Goal: Task Accomplishment & Management: Complete application form

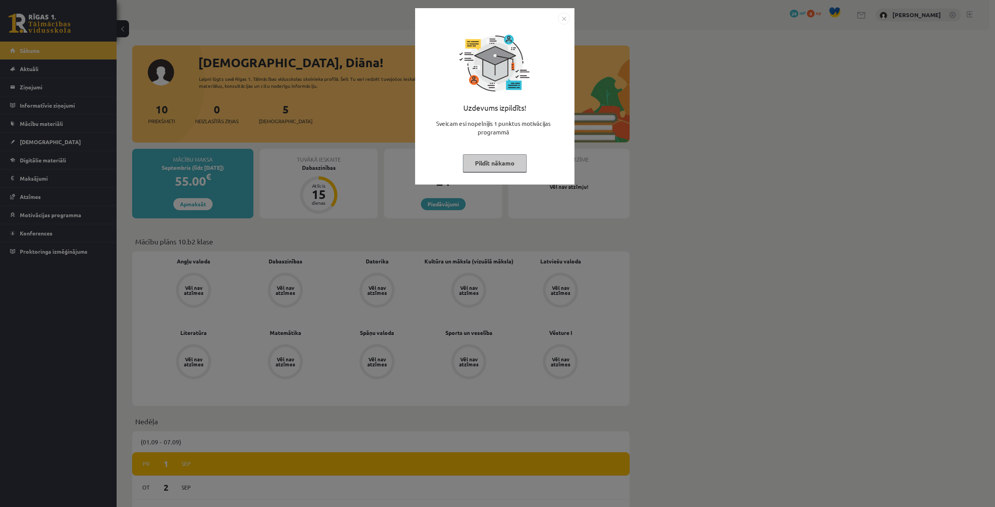
click at [488, 162] on button "Pildīt nākamo" at bounding box center [495, 163] width 64 height 18
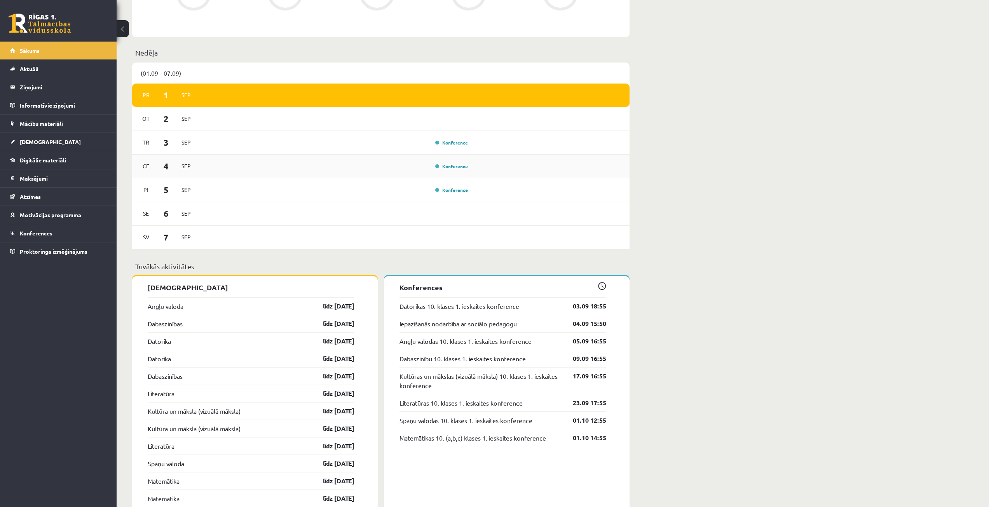
scroll to position [291, 0]
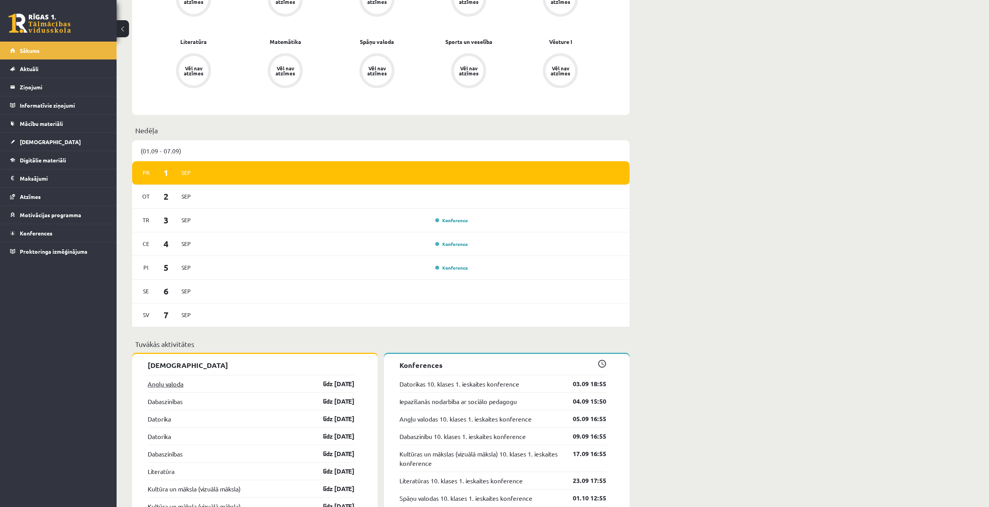
click at [172, 382] on link "Angļu valoda" at bounding box center [166, 383] width 36 height 9
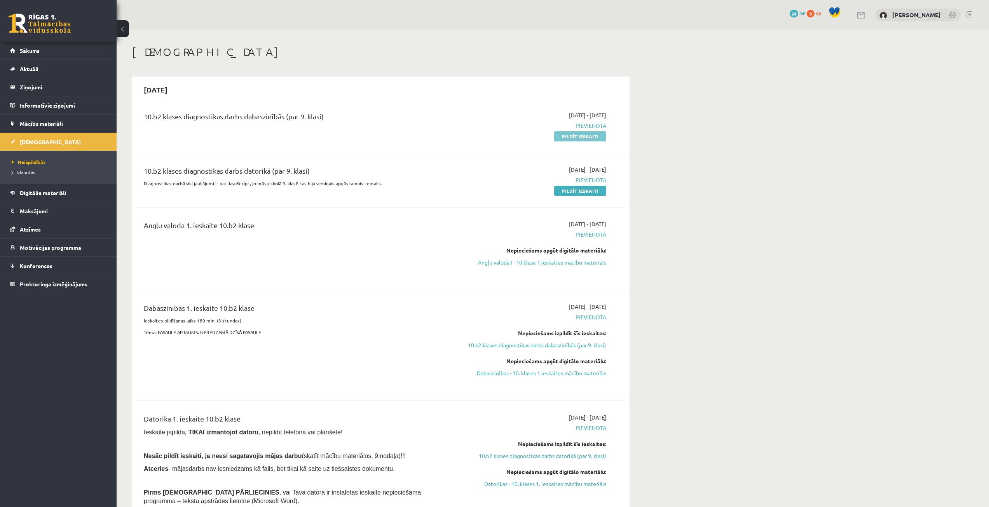
click at [580, 134] on link "Pildīt ieskaiti" at bounding box center [580, 136] width 52 height 10
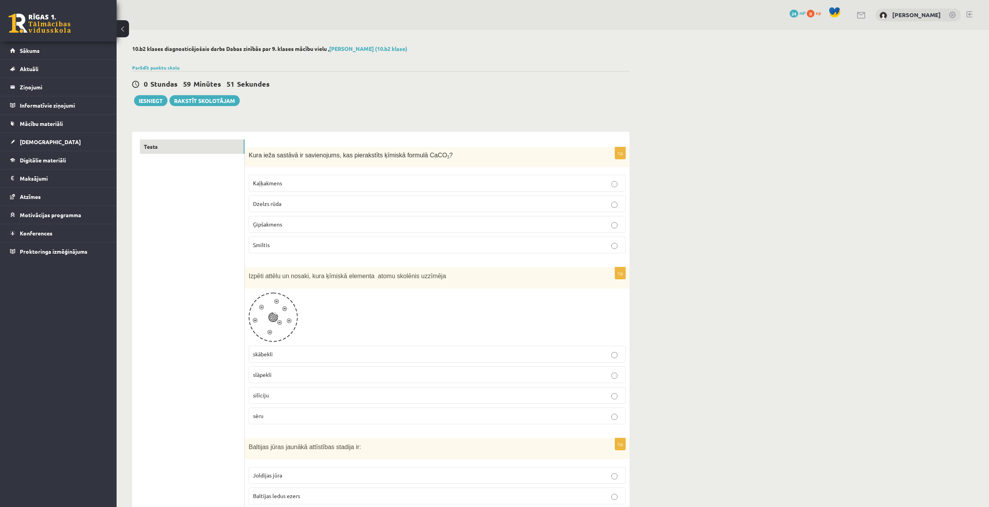
click at [297, 183] on p "Kaļķakmens" at bounding box center [437, 183] width 368 height 8
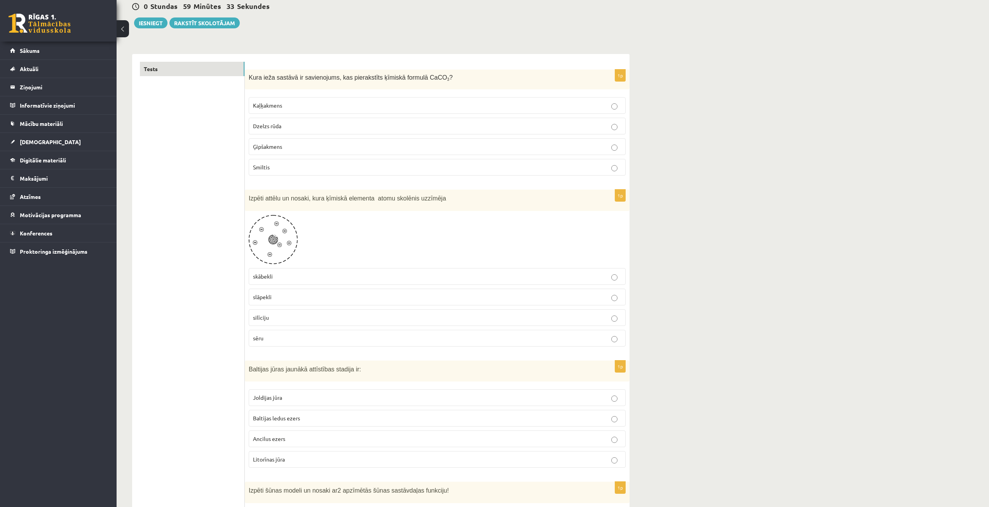
scroll to position [155, 0]
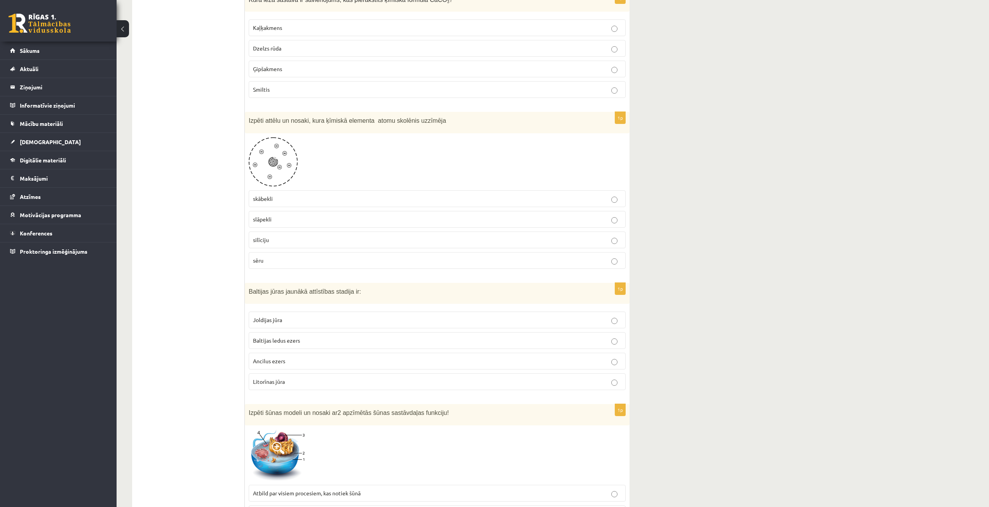
click at [274, 220] on p "slāpekli" at bounding box center [437, 219] width 368 height 8
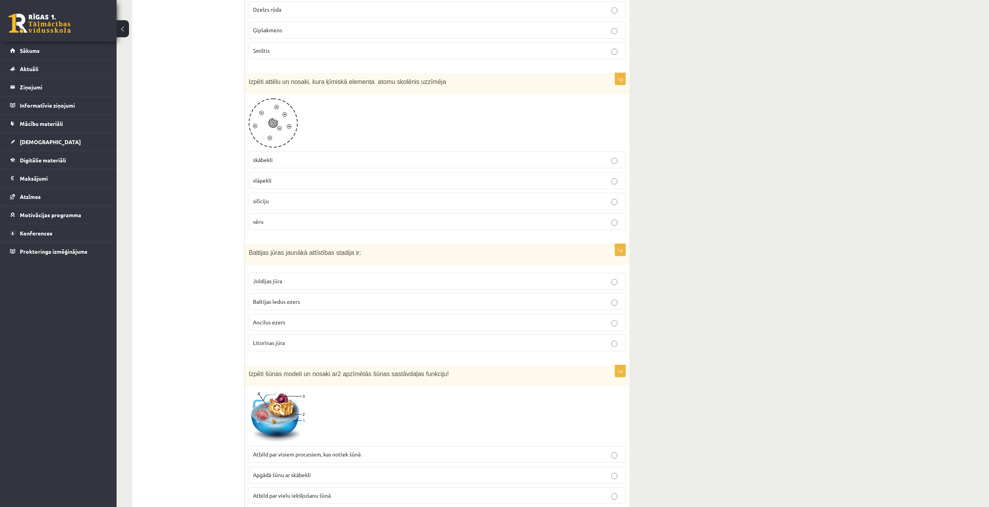
scroll to position [233, 0]
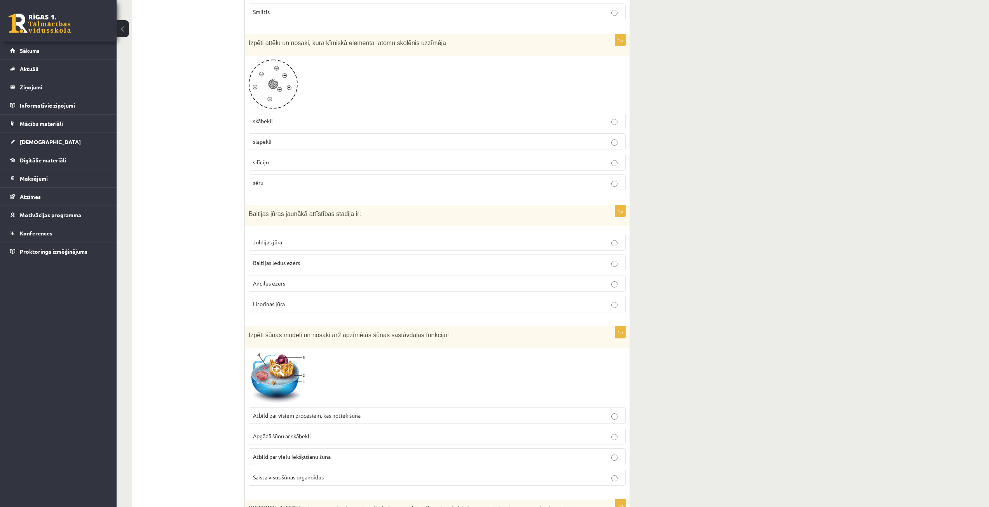
click at [281, 263] on span "Baltijas ledus ezers" at bounding box center [276, 262] width 47 height 7
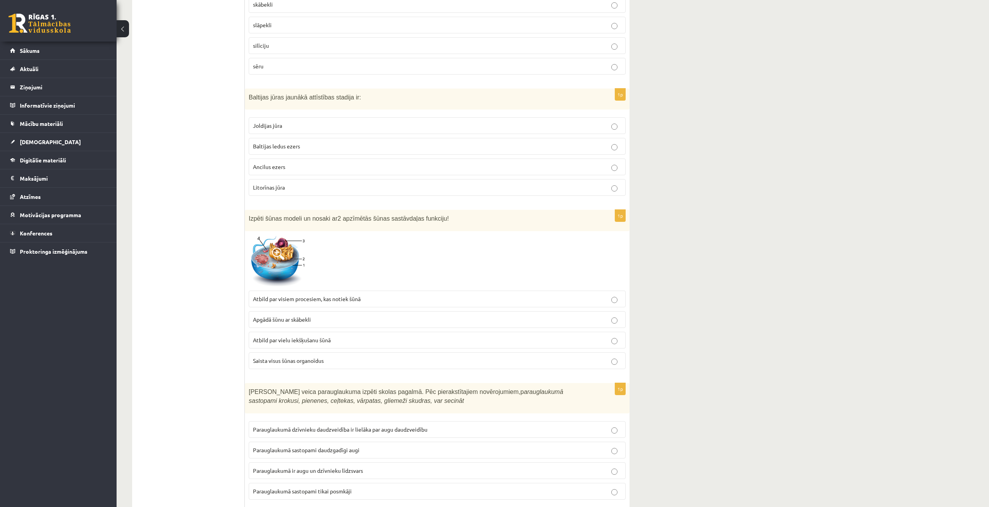
scroll to position [389, 0]
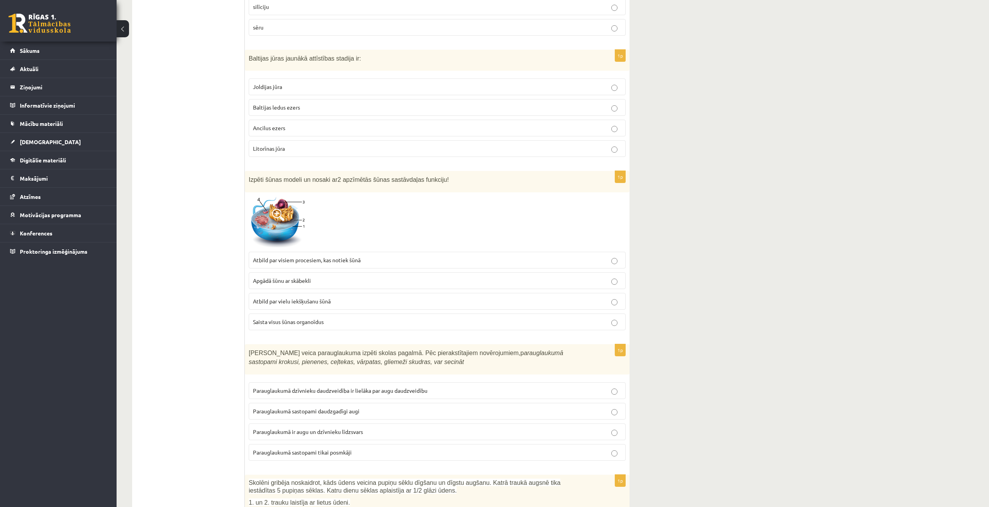
click at [310, 302] on span "Atbild par vielu iekšķušanu šūnā" at bounding box center [292, 301] width 78 height 7
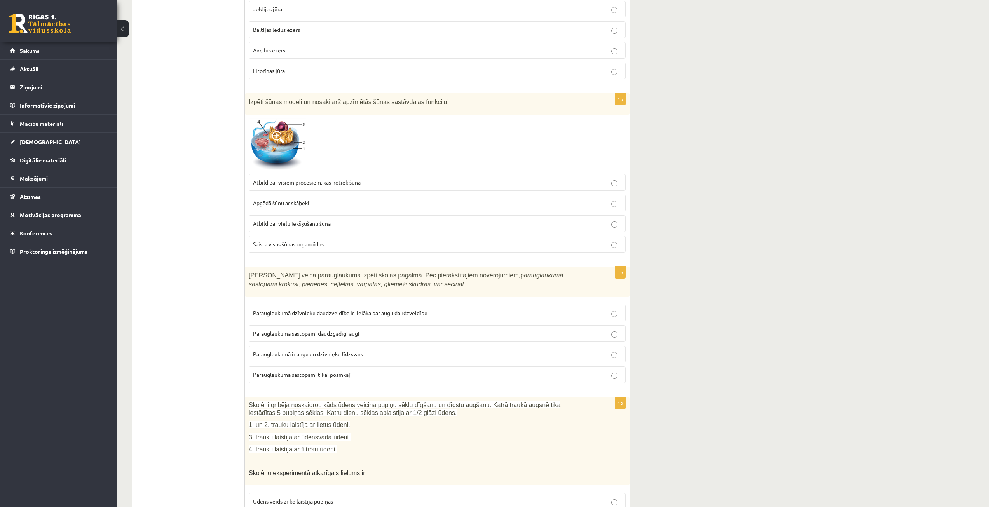
scroll to position [544, 0]
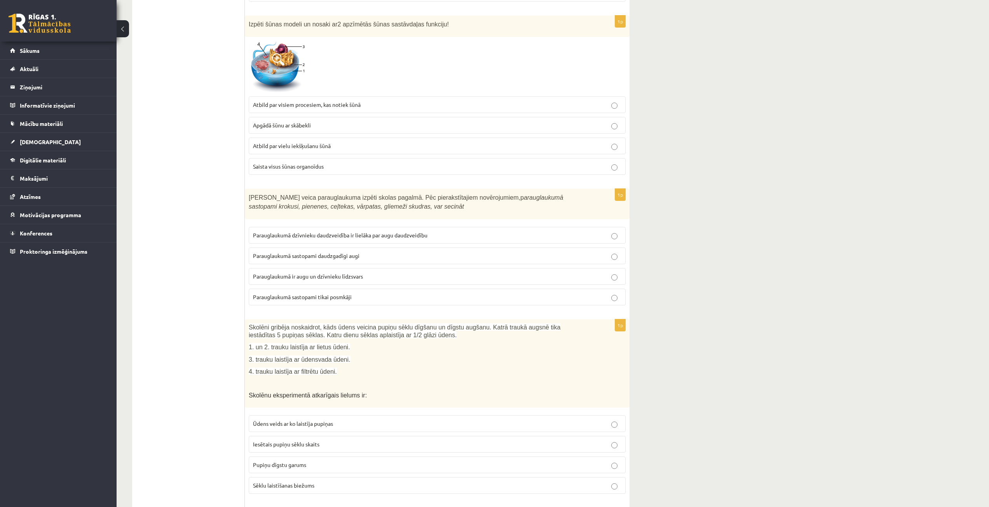
click at [347, 234] on span "Parauglaukumā dzīvnieku daudzveidība ir lielāka par augu daudzveidību" at bounding box center [340, 235] width 174 height 7
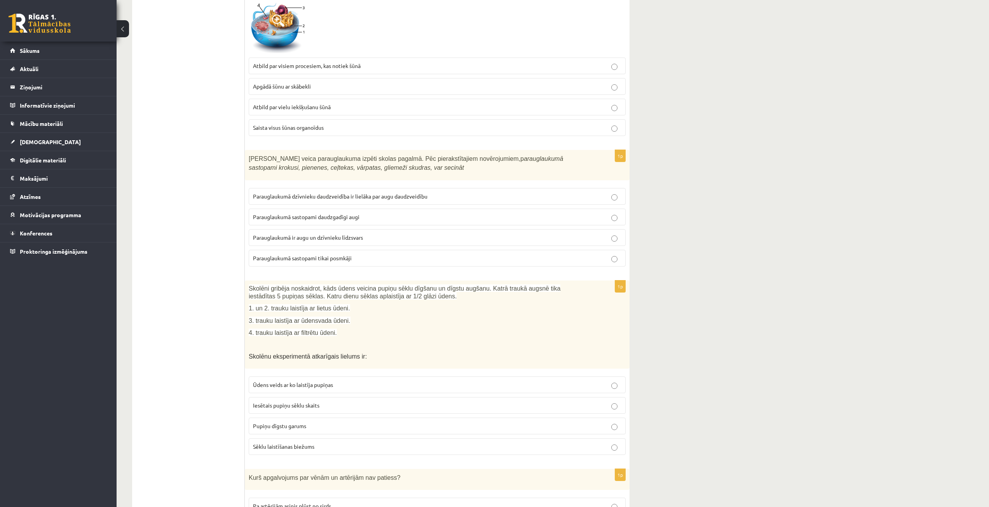
click at [344, 213] on span "Parauglaukumā sastopami daudzgadīgi augi" at bounding box center [306, 216] width 106 height 7
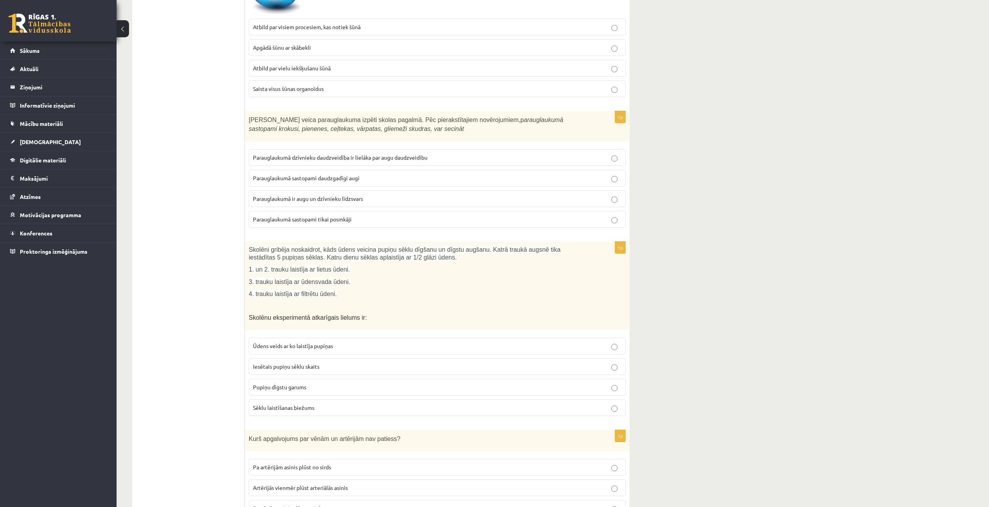
scroll to position [661, 0]
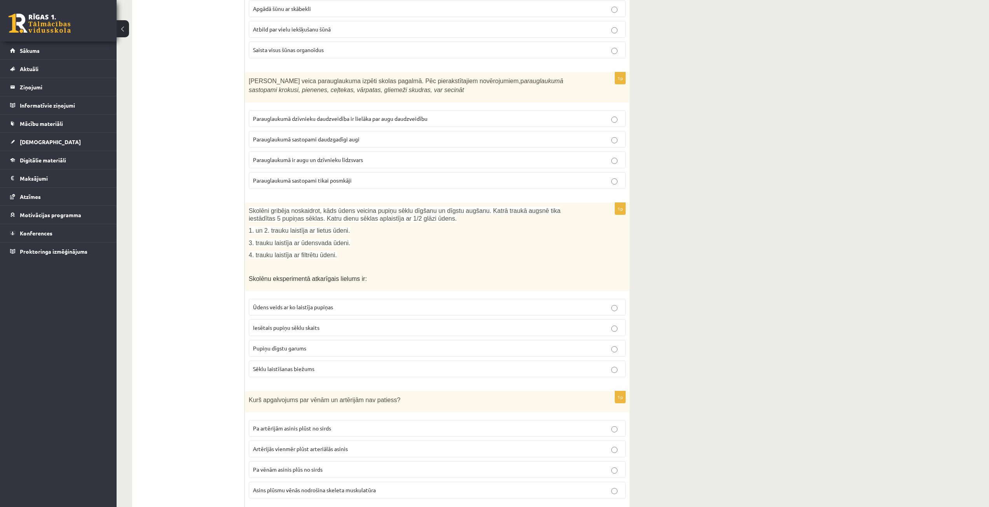
click at [308, 332] on label "Iesētais pupiņu sēklu skaits" at bounding box center [437, 327] width 377 height 17
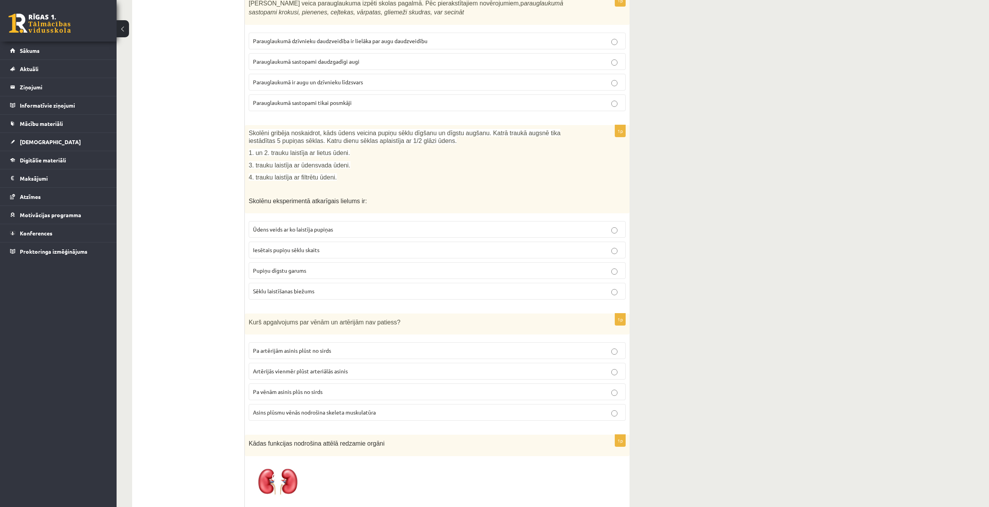
scroll to position [777, 0]
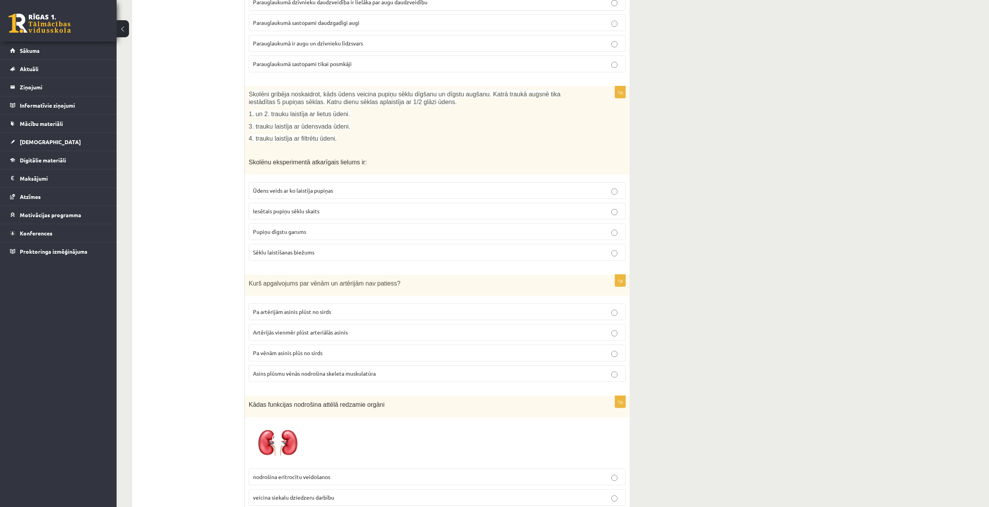
click at [324, 230] on p "Pupiņu dīgstu garums" at bounding box center [437, 232] width 368 height 8
click at [292, 354] on span "Pa vēnām asinis plūs no sirds" at bounding box center [288, 352] width 70 height 7
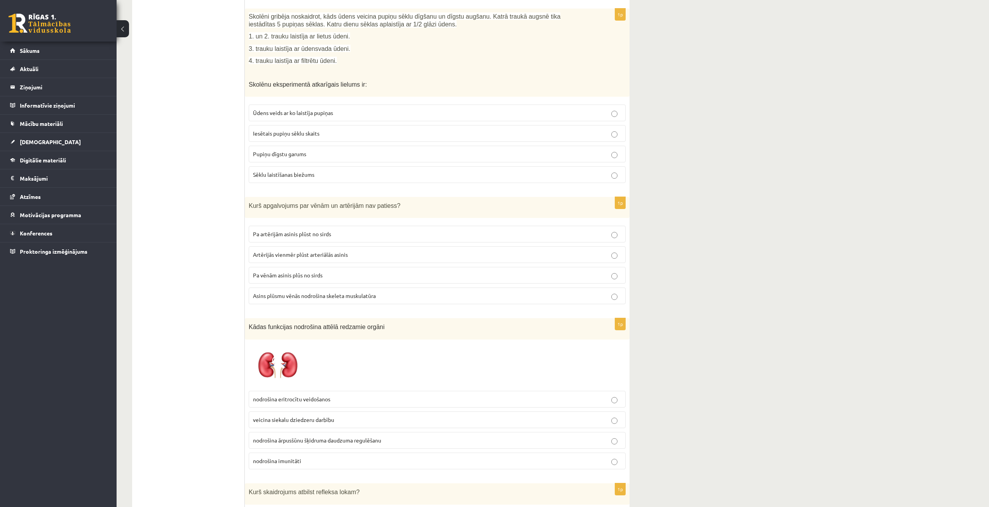
scroll to position [933, 0]
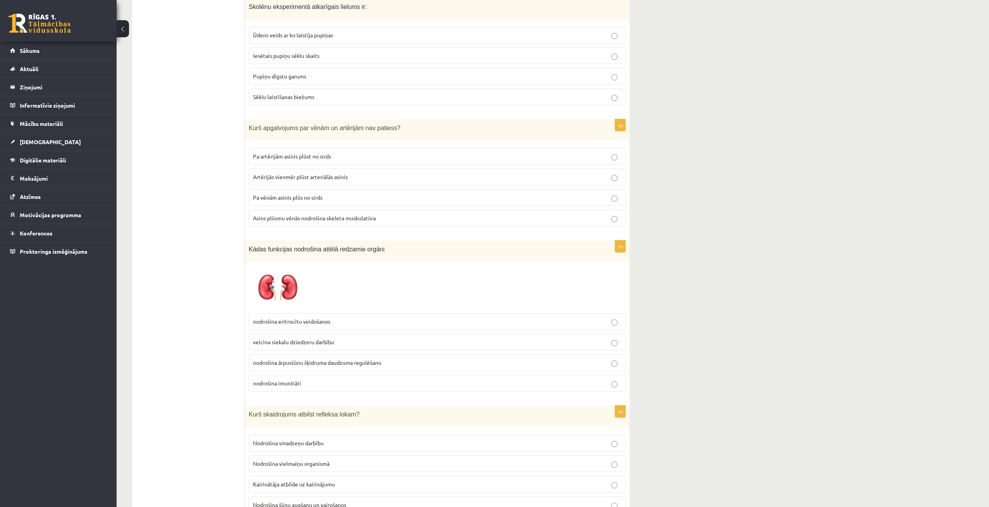
click at [321, 359] on span "nodrošina ārpusšūnu šķidruma daudzuma regulēšanu" at bounding box center [317, 362] width 128 height 7
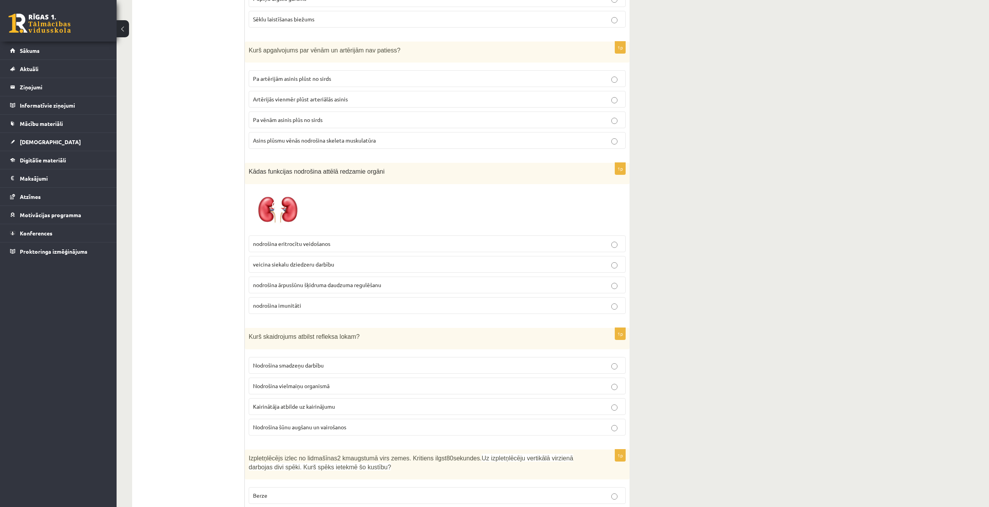
scroll to position [1049, 0]
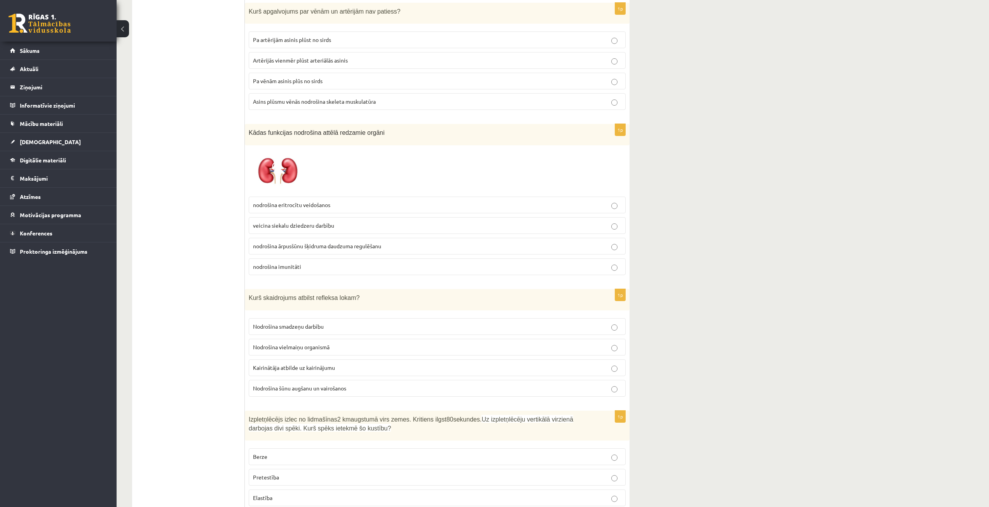
click at [326, 366] on span "Kairinātāja atbilde uz kairinājumu" at bounding box center [294, 367] width 82 height 7
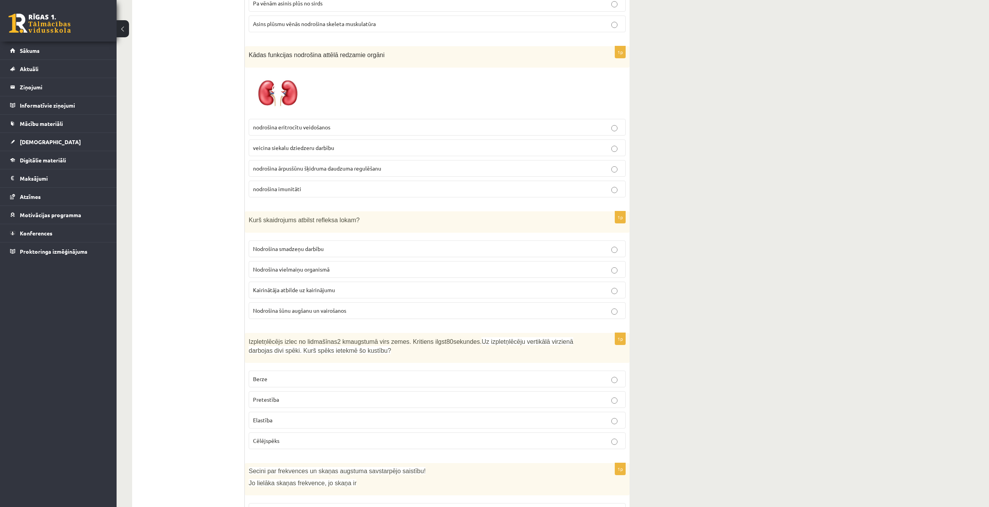
scroll to position [1205, 0]
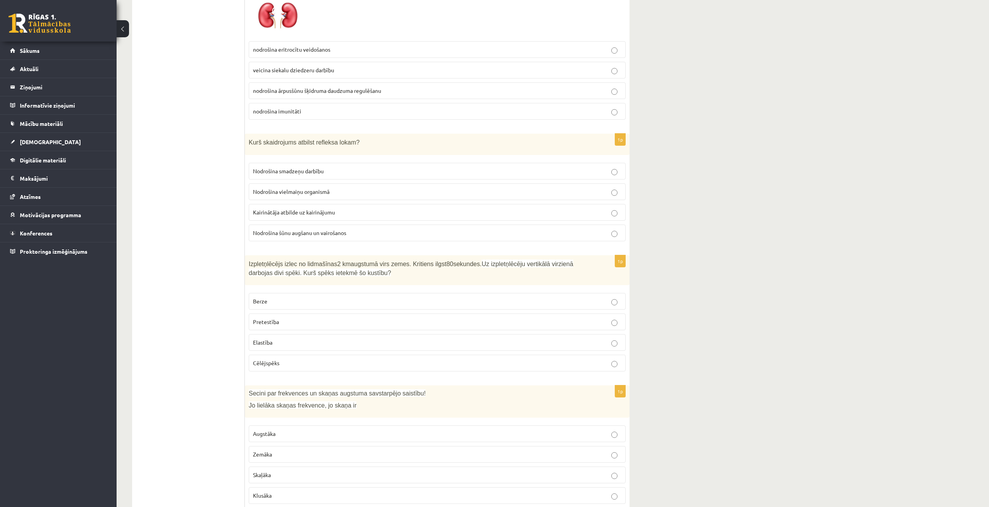
click at [286, 325] on p "Pretestība" at bounding box center [437, 322] width 368 height 8
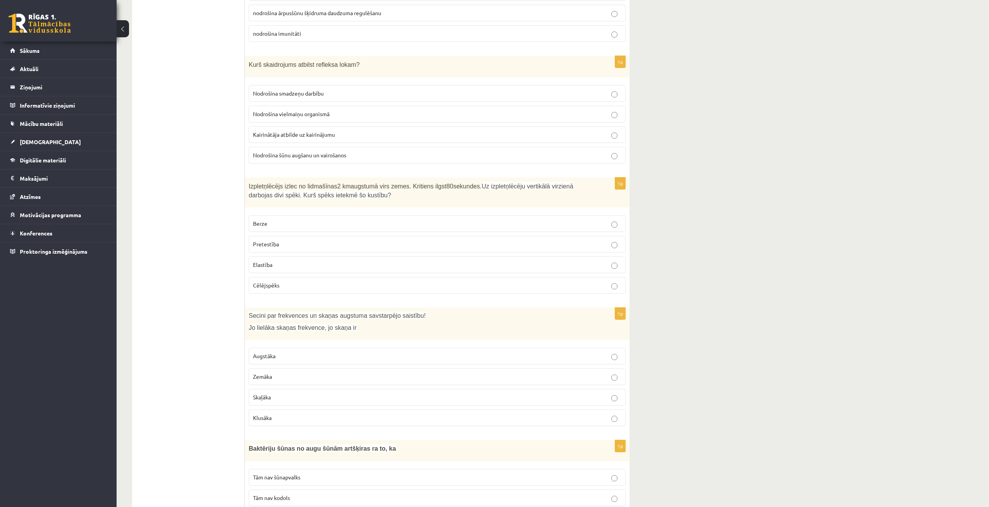
click at [278, 357] on p "Augstāka" at bounding box center [437, 356] width 368 height 8
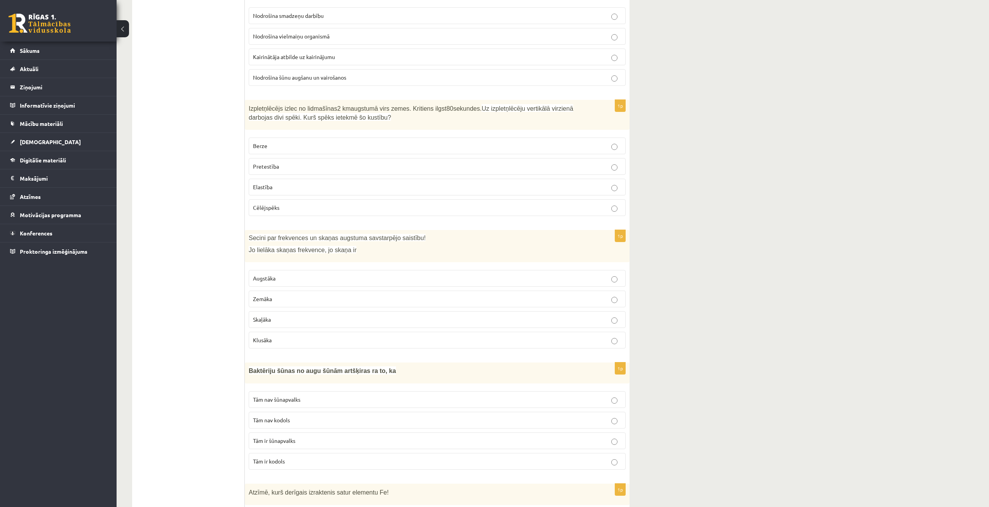
scroll to position [1399, 0]
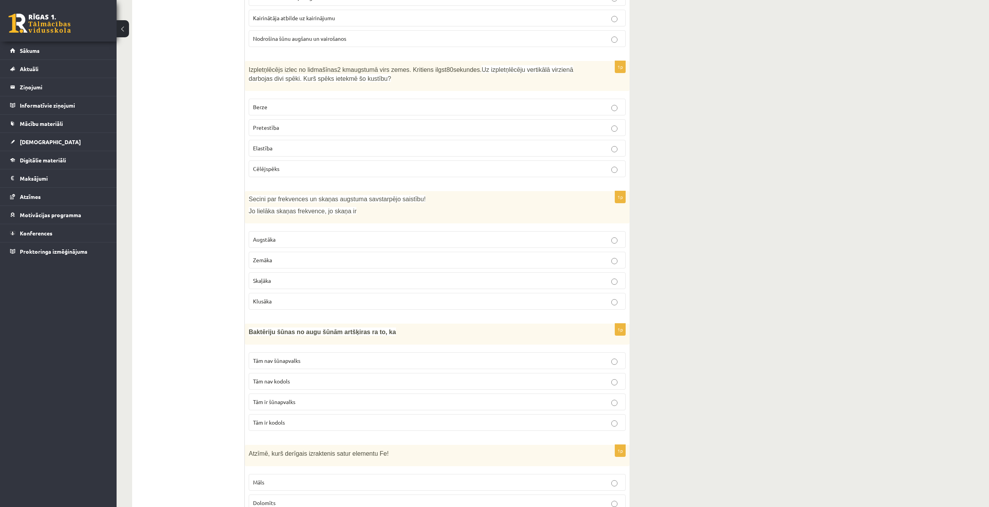
click at [272, 302] on p "Klusāka" at bounding box center [437, 301] width 368 height 8
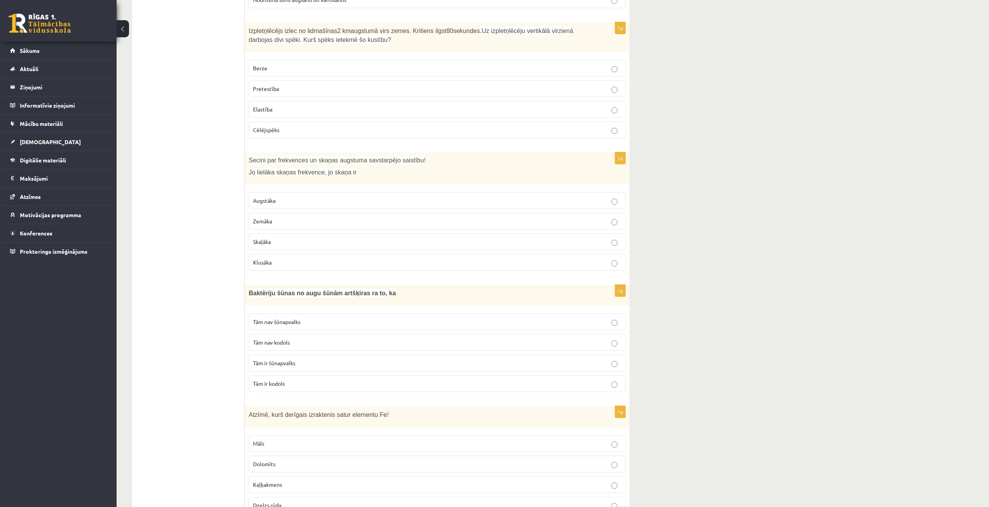
scroll to position [1477, 0]
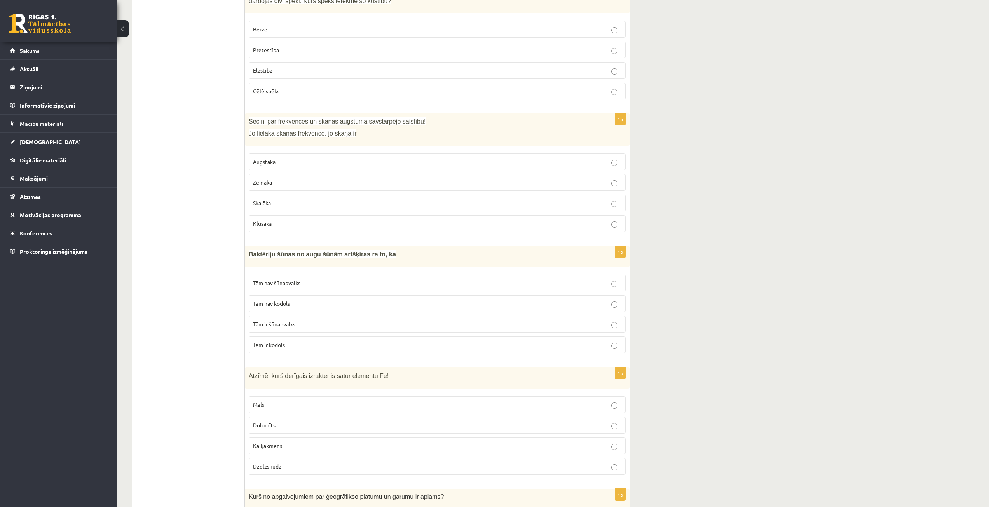
click at [269, 285] on span "Tām nav šūnapvalks" at bounding box center [276, 282] width 47 height 7
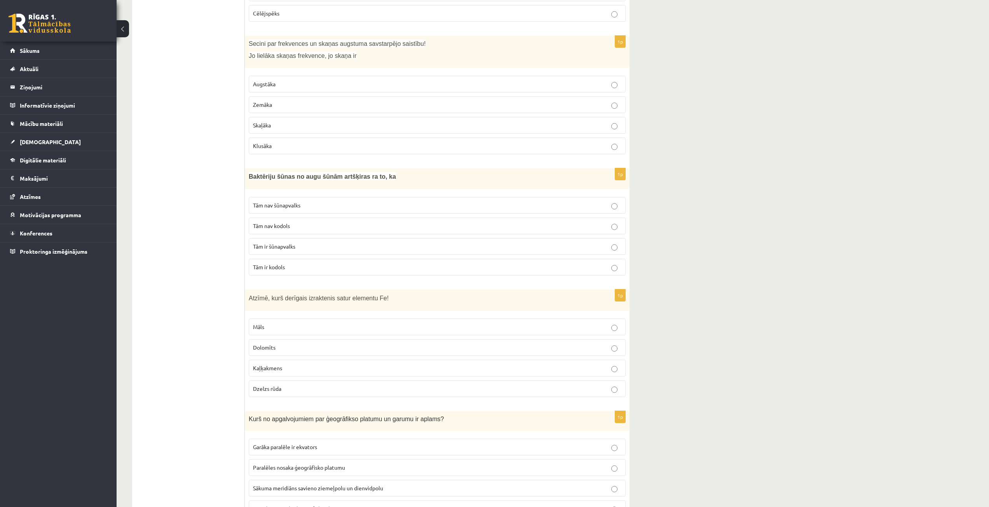
click at [291, 386] on p "Dzelzs rūda" at bounding box center [437, 389] width 368 height 8
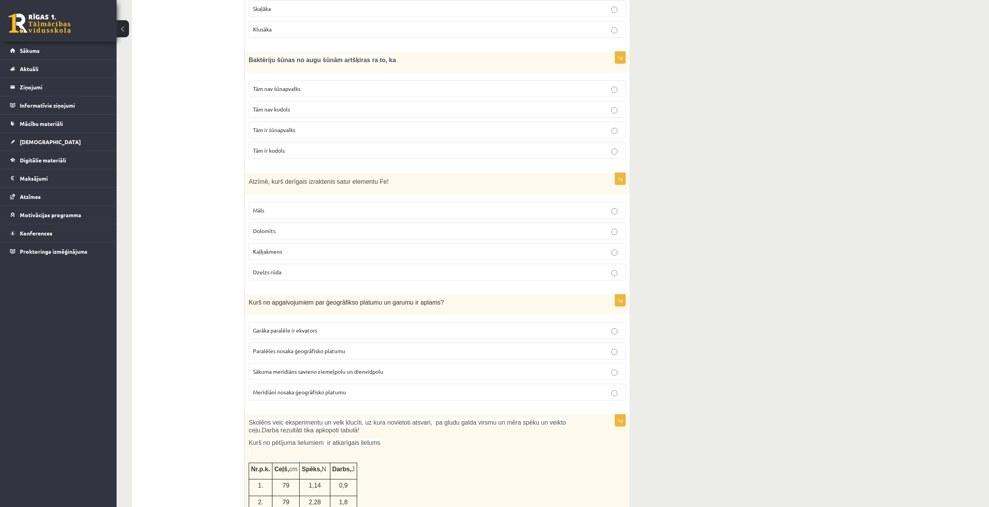
scroll to position [1710, 0]
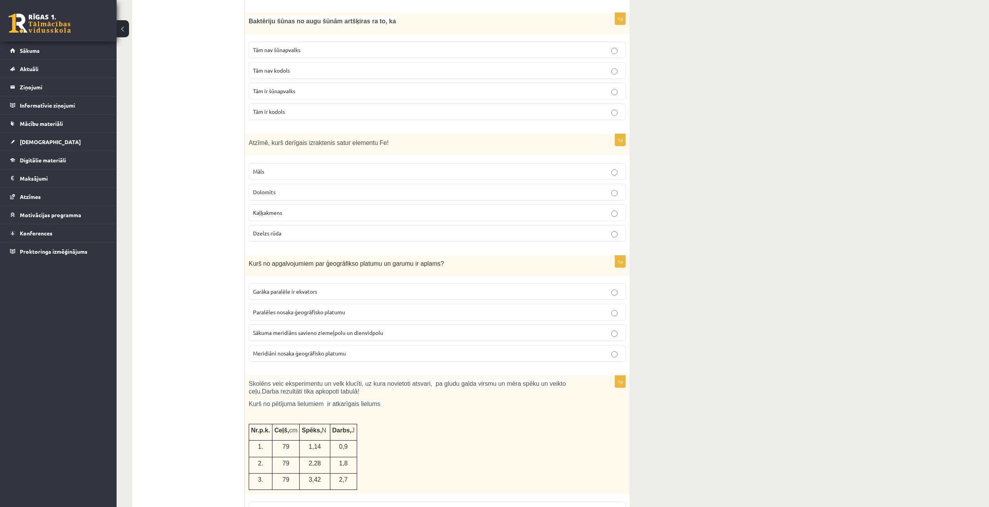
click at [289, 353] on span "Meridiāni nosaka ģeogrāfisko platumu" at bounding box center [299, 353] width 93 height 7
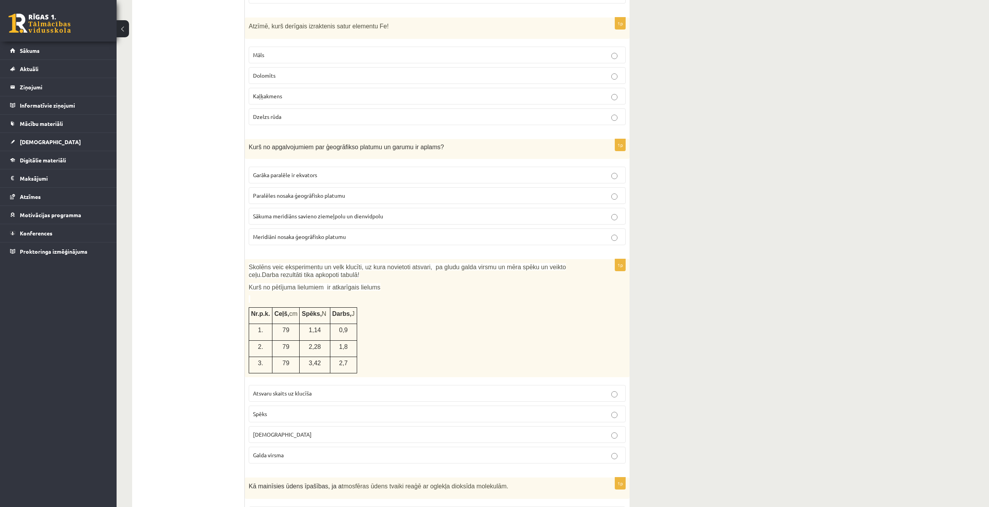
scroll to position [1865, 0]
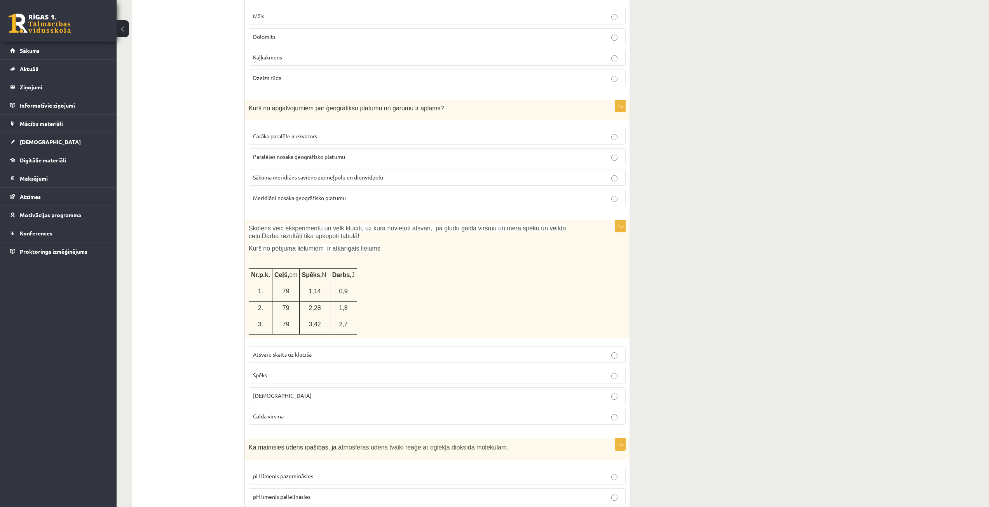
click at [271, 393] on span "Attālums" at bounding box center [282, 395] width 59 height 7
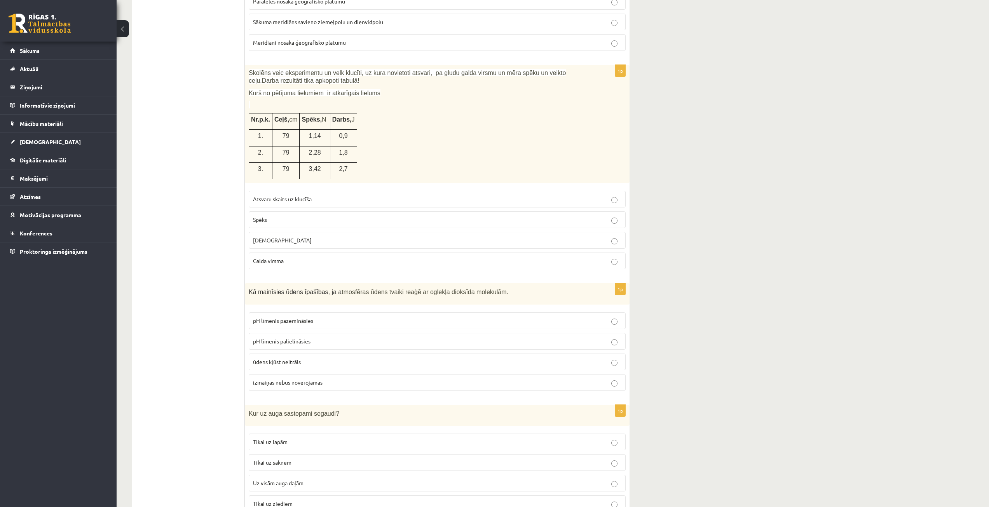
scroll to position [2060, 0]
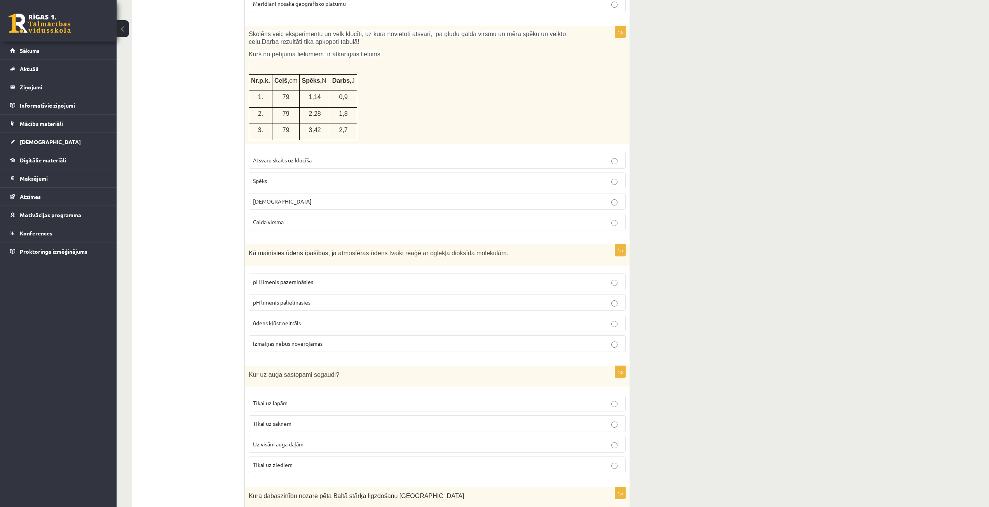
click at [310, 302] on p "pH līmenis palielināsies" at bounding box center [437, 302] width 368 height 8
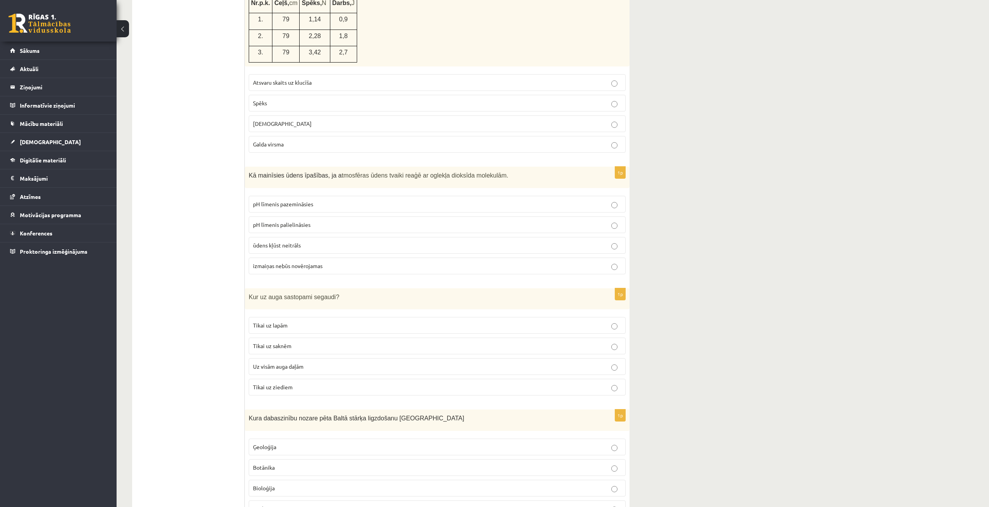
scroll to position [2176, 0]
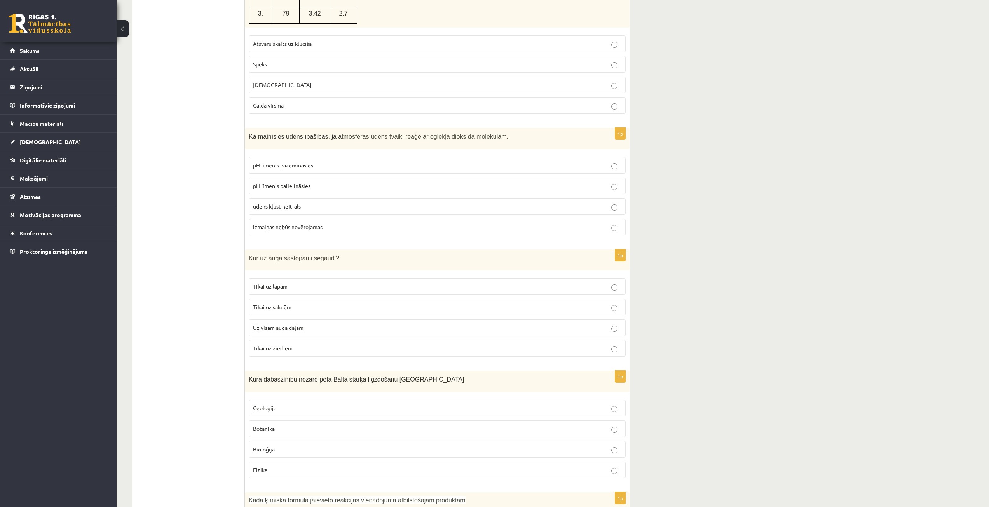
click at [300, 284] on p "Tikai uz lapām" at bounding box center [437, 287] width 368 height 8
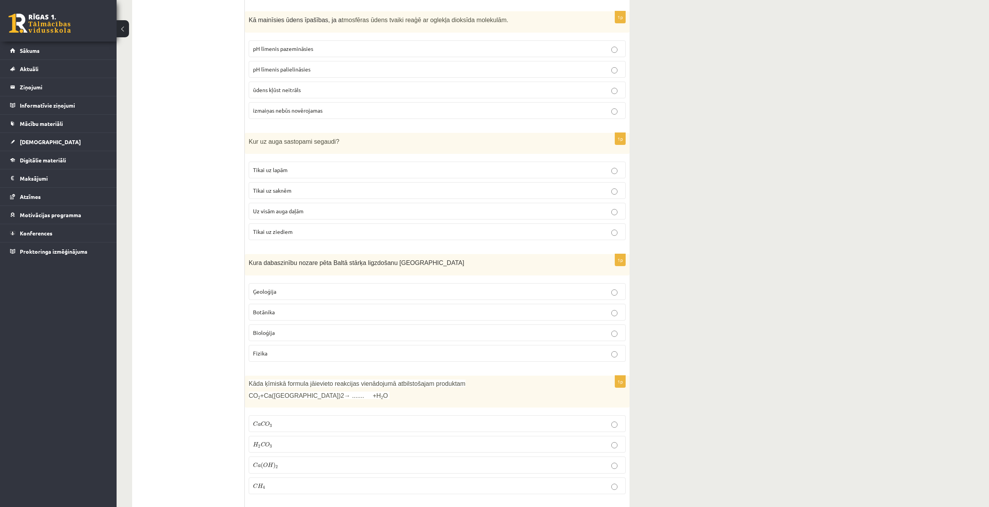
scroll to position [2332, 0]
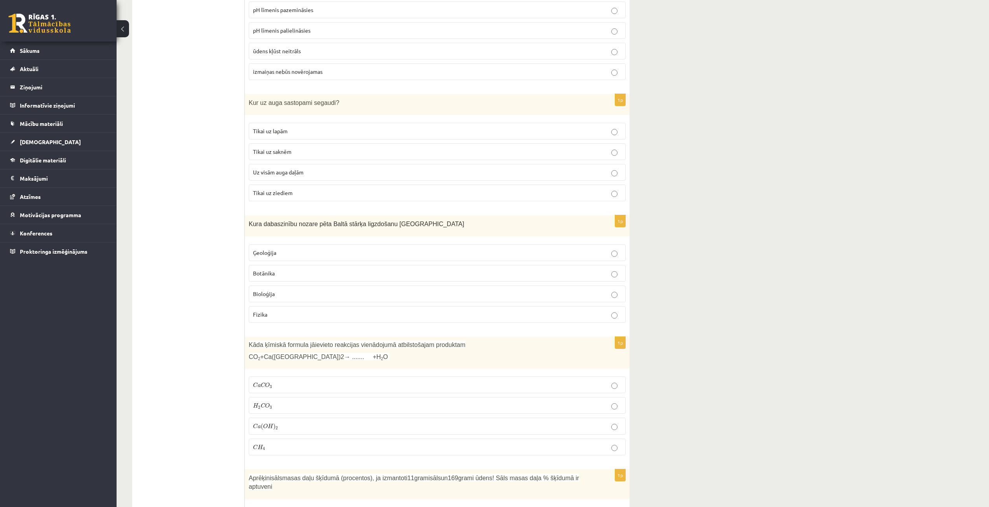
click at [295, 268] on label "Botānika" at bounding box center [437, 273] width 377 height 17
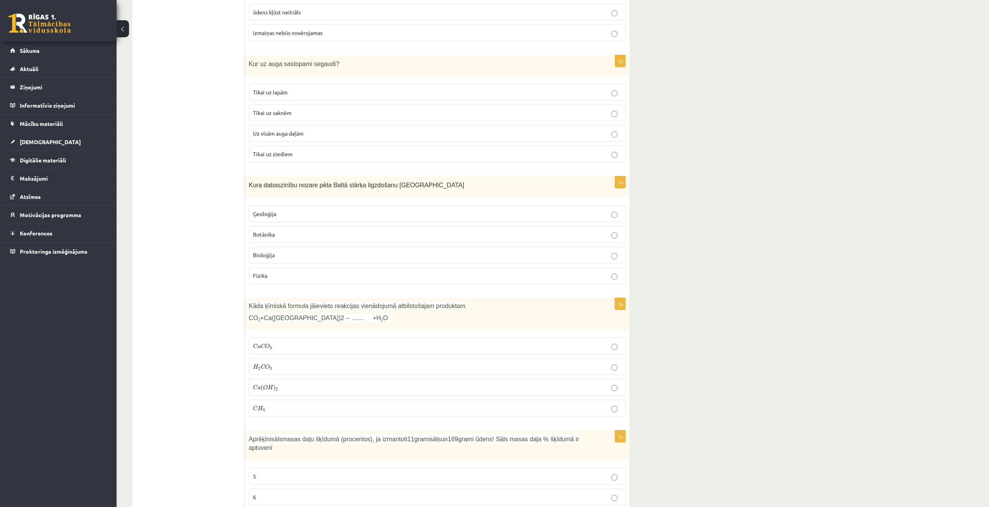
scroll to position [2409, 0]
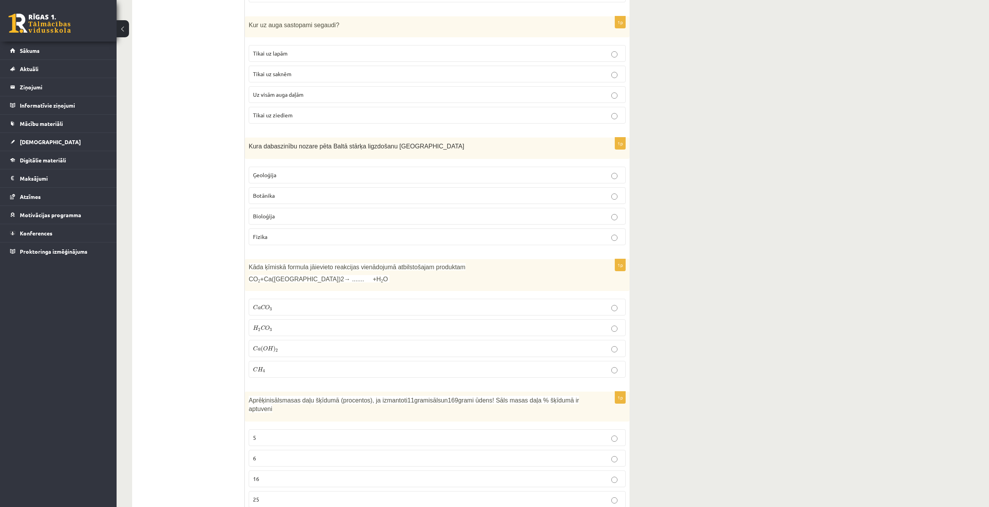
click at [301, 221] on label "Bioloģija" at bounding box center [437, 216] width 377 height 17
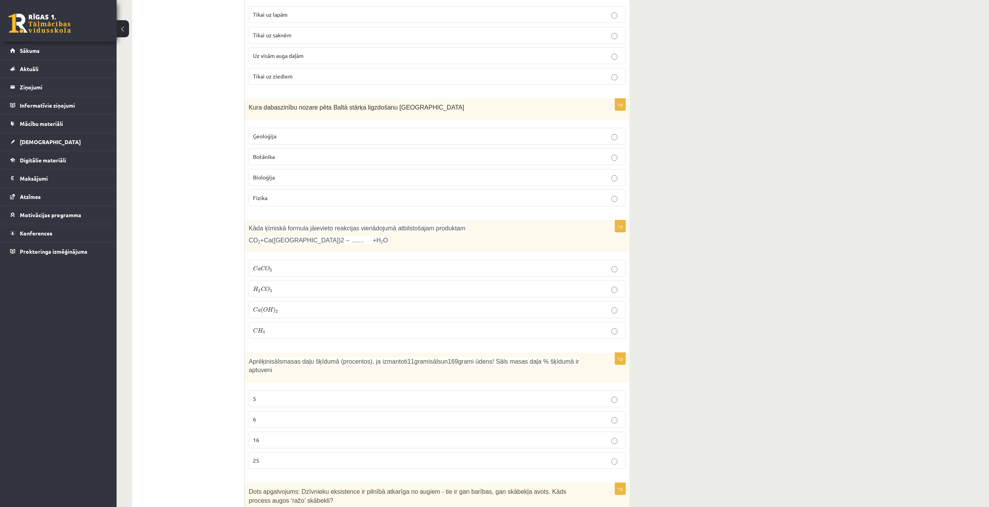
click at [277, 309] on span ") 2" at bounding box center [275, 310] width 5 height 6
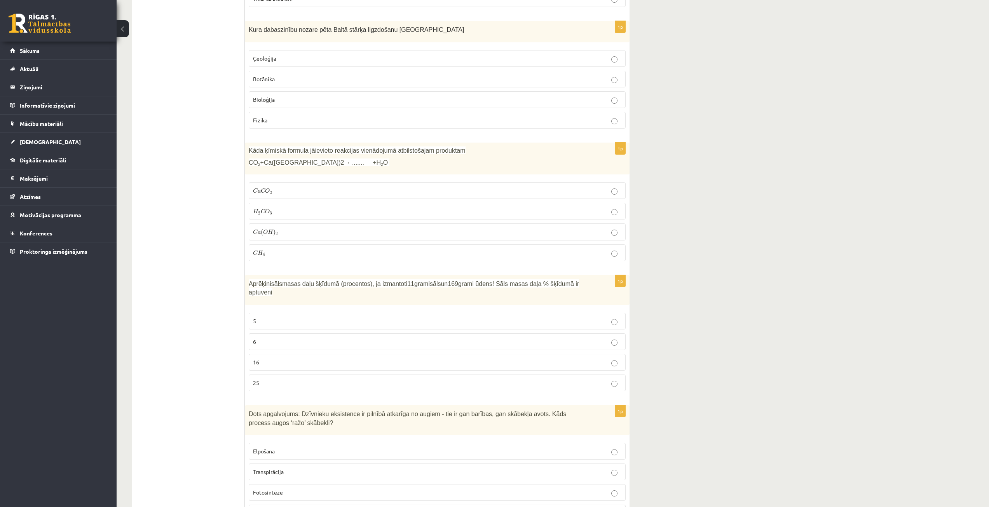
scroll to position [2565, 0]
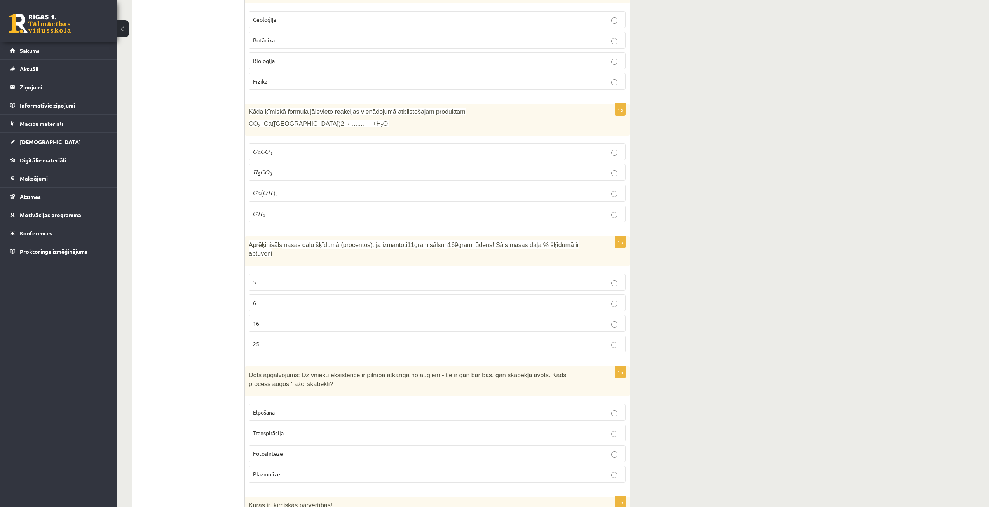
click at [259, 302] on label "6" at bounding box center [437, 303] width 377 height 17
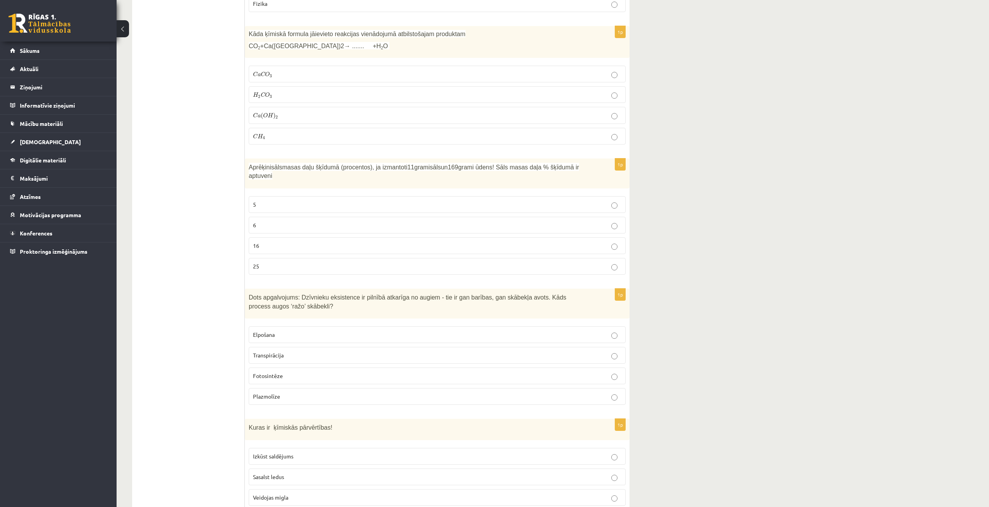
click at [288, 372] on p "Fotosintēze" at bounding box center [437, 376] width 368 height 8
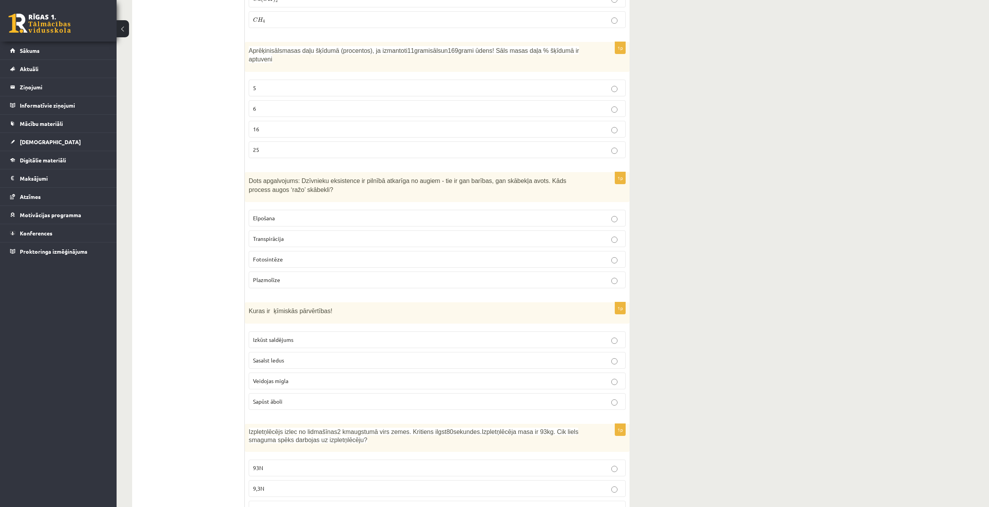
click at [289, 398] on p "Sapūst āboli" at bounding box center [437, 402] width 368 height 8
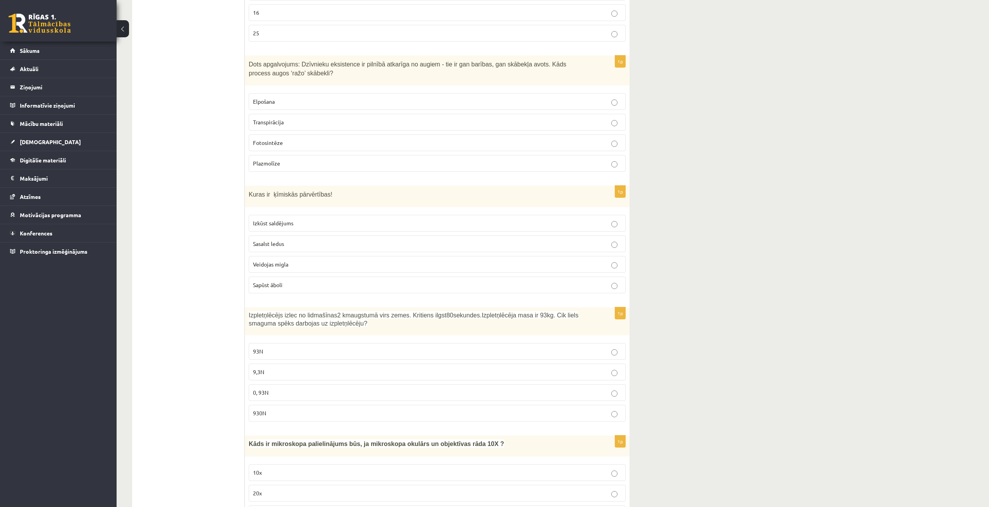
scroll to position [2915, 0]
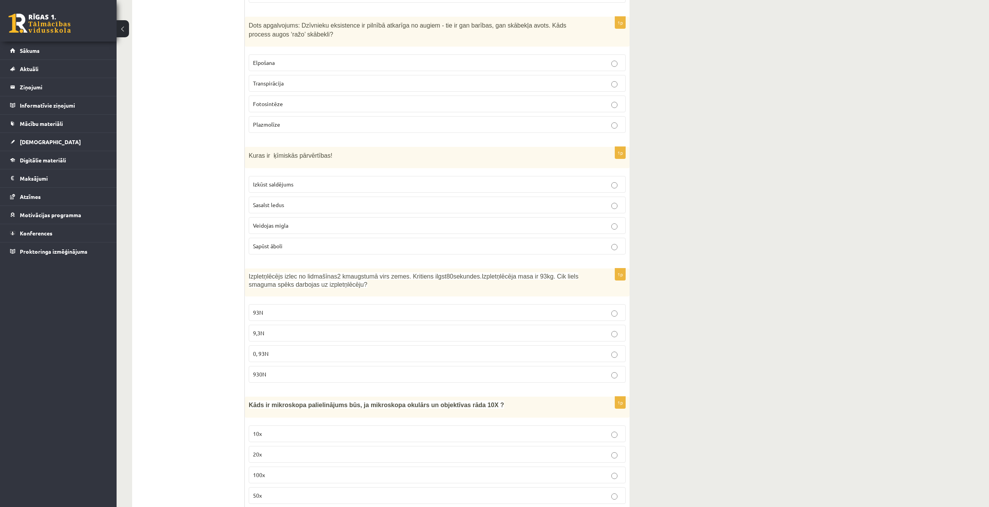
click at [260, 330] on span "9,3N" at bounding box center [258, 333] width 11 height 7
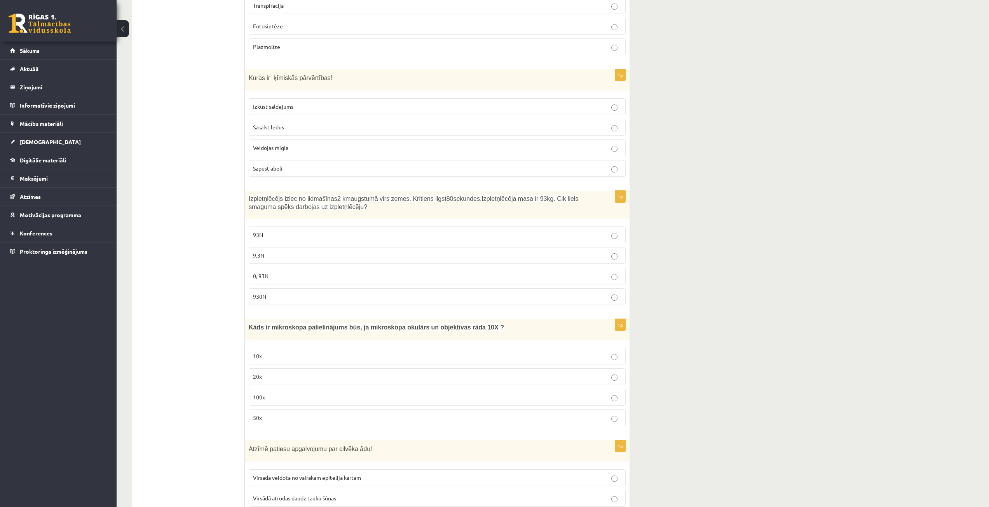
scroll to position [3031, 0]
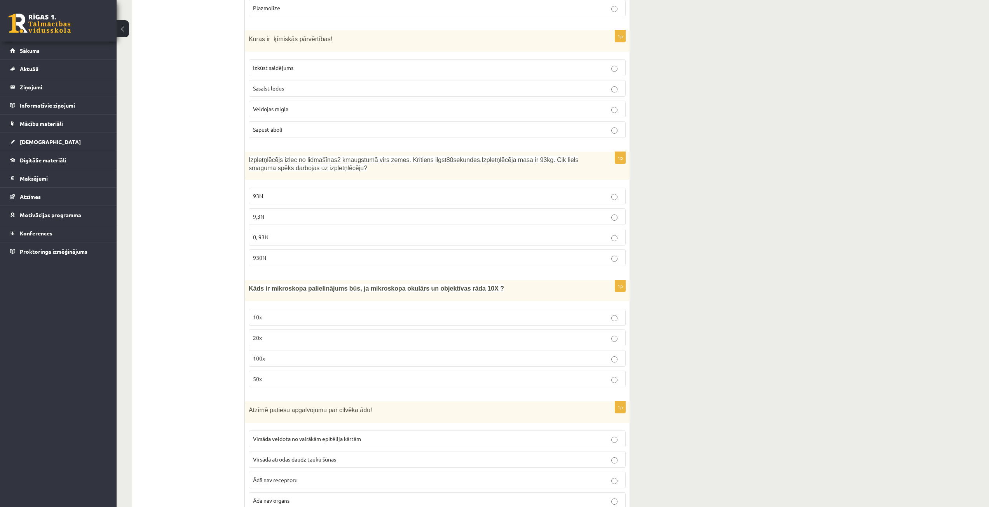
click at [258, 254] on p "930N" at bounding box center [437, 258] width 368 height 8
click at [288, 313] on p "10x" at bounding box center [437, 317] width 368 height 8
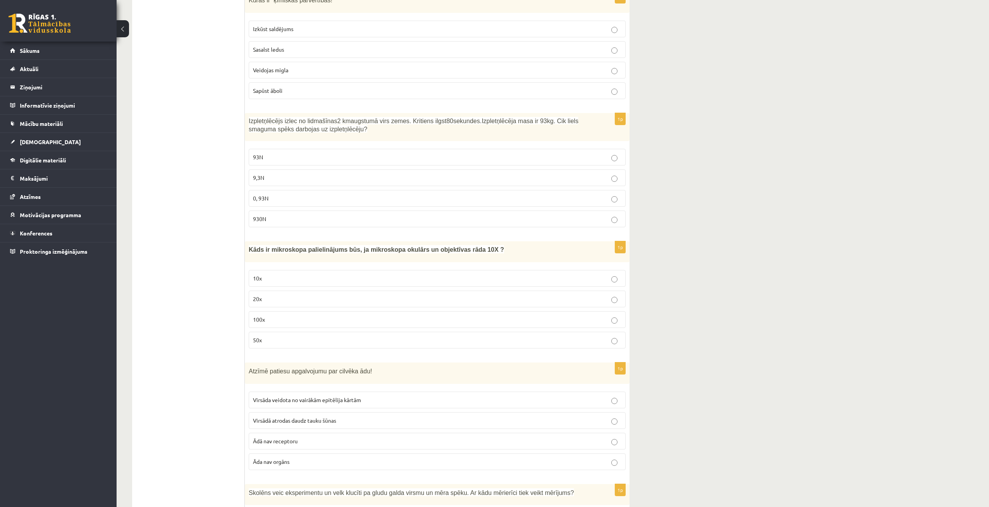
scroll to position [3148, 0]
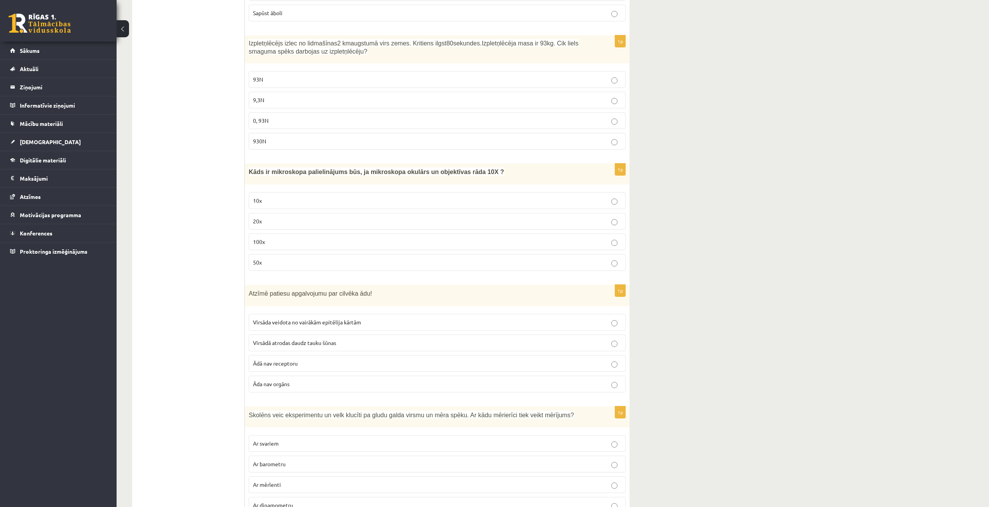
click at [310, 319] on span "Virsāda veidota no vairākām epitēlija kārtām" at bounding box center [307, 322] width 108 height 7
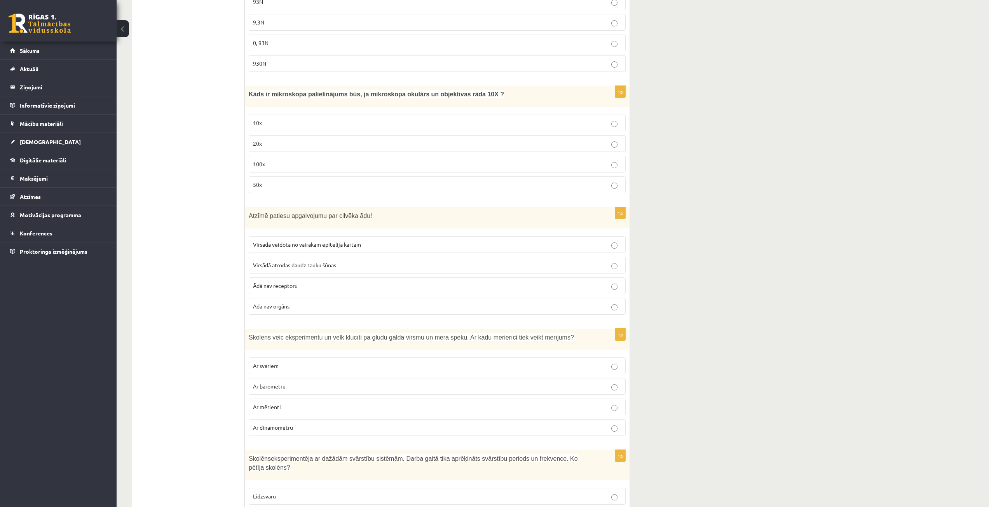
scroll to position [3264, 0]
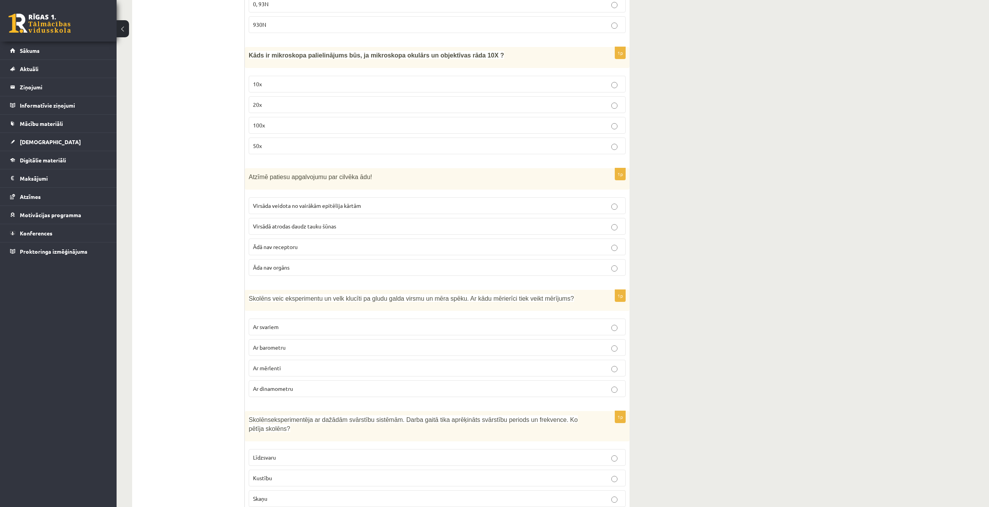
click at [288, 385] on span "Ar dinamometru" at bounding box center [273, 388] width 40 height 7
click at [277, 323] on span "Ar svariem" at bounding box center [266, 326] width 26 height 7
click at [271, 385] on p "Ar dinamometru" at bounding box center [437, 389] width 368 height 8
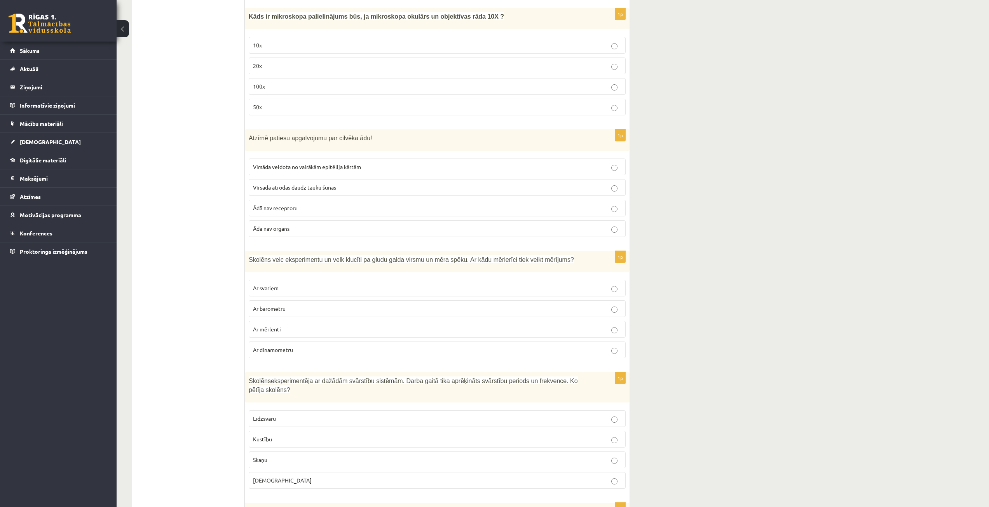
scroll to position [3342, 0]
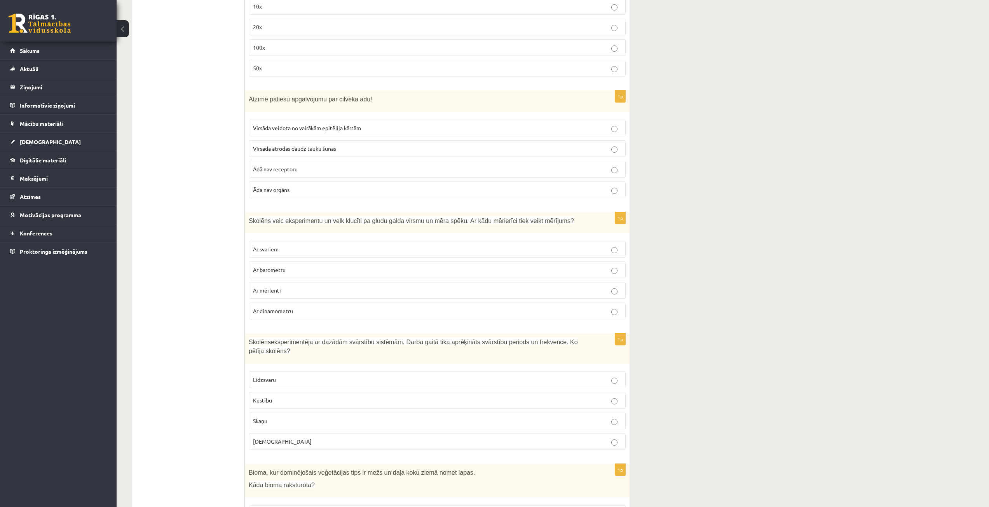
click at [276, 417] on p "Skaņu" at bounding box center [437, 421] width 368 height 8
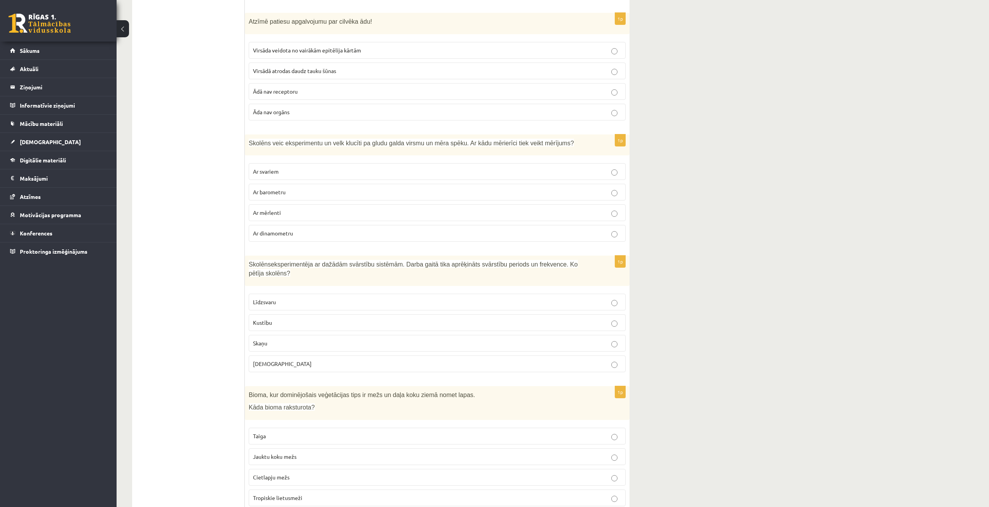
scroll to position [3440, 0]
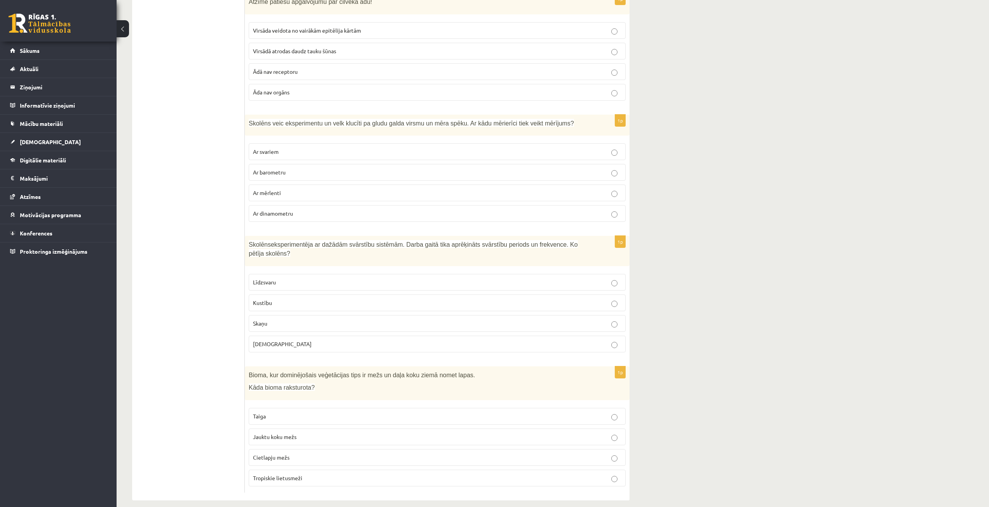
click at [295, 433] on span "Jauktu koku mežs" at bounding box center [275, 436] width 44 height 7
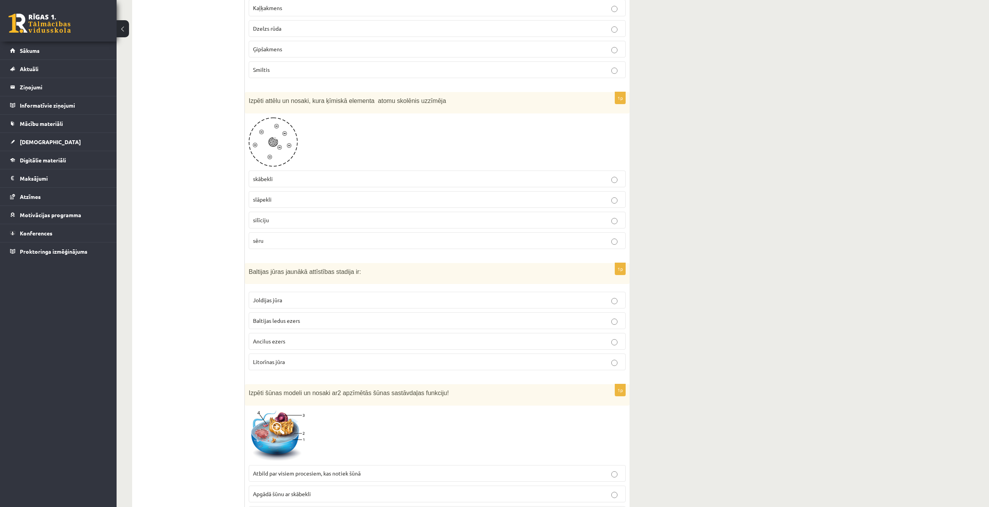
scroll to position [0, 0]
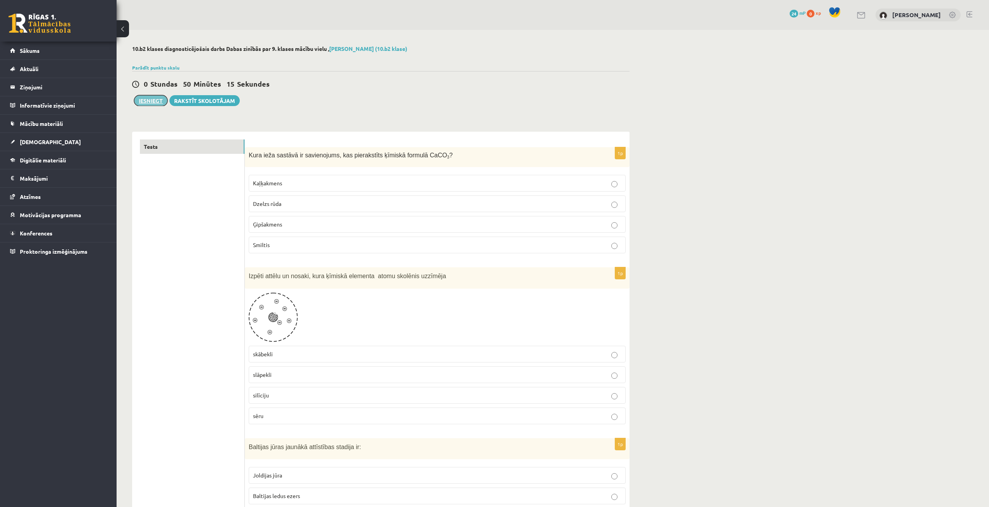
click at [153, 97] on button "Iesniegt" at bounding box center [150, 100] width 33 height 11
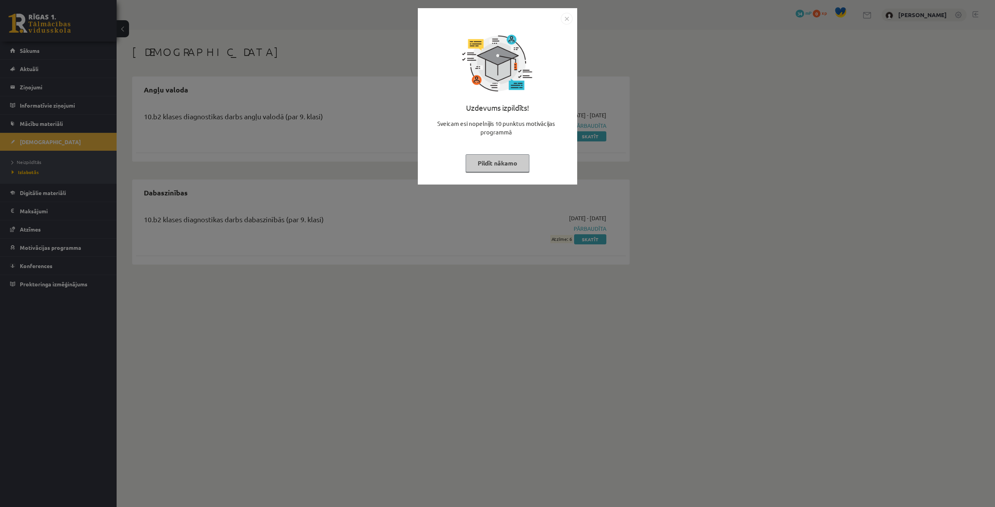
click at [566, 14] on img "Close" at bounding box center [567, 19] width 12 height 12
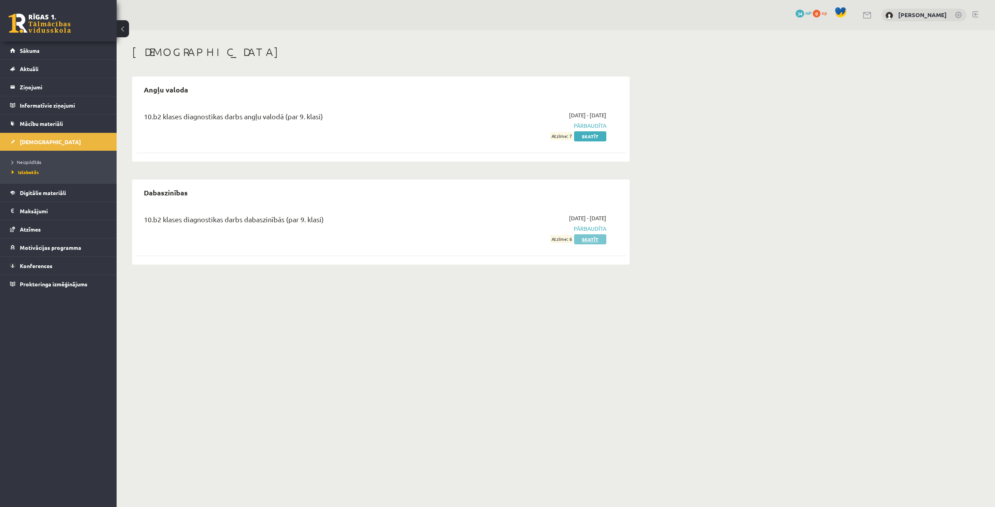
click at [590, 241] on link "Skatīt" at bounding box center [590, 239] width 32 height 10
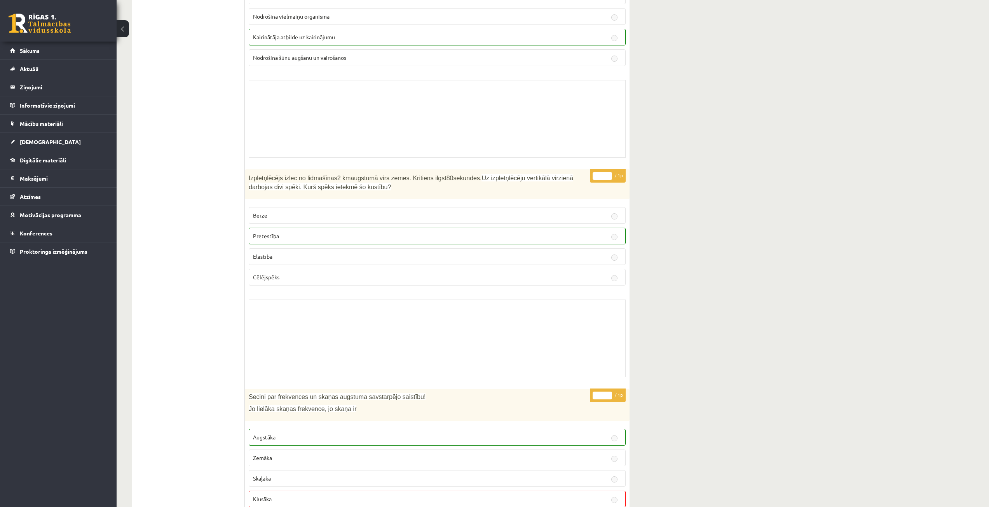
scroll to position [2002, 0]
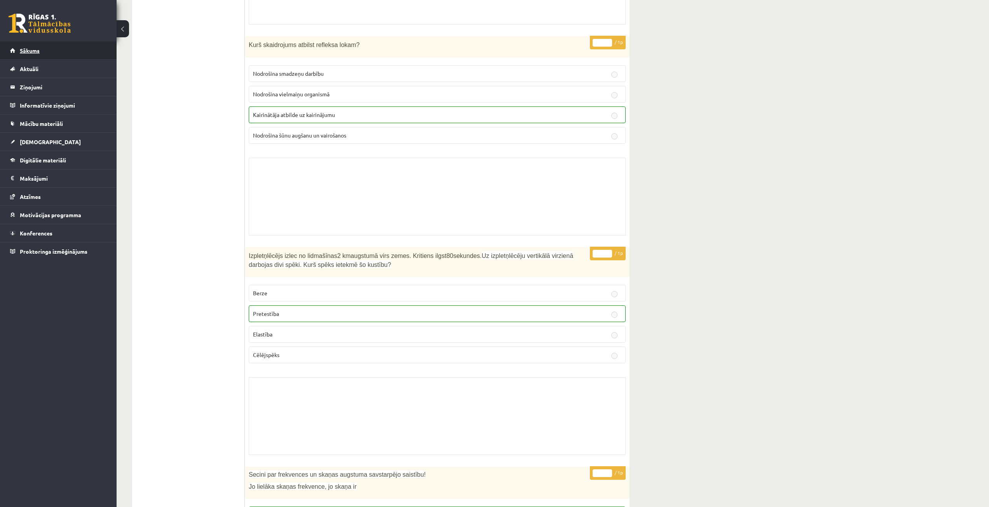
click at [21, 51] on span "Sākums" at bounding box center [30, 50] width 20 height 7
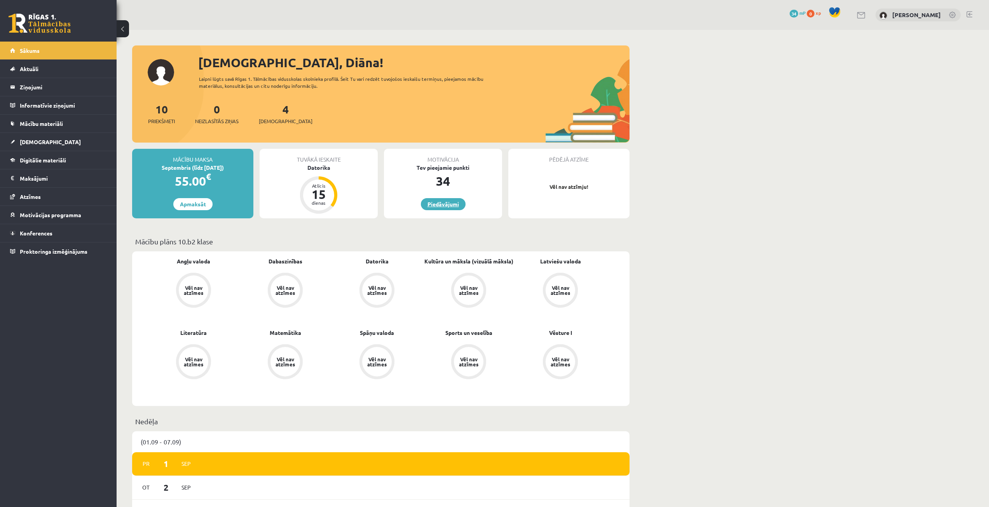
click at [442, 209] on link "Piedāvājumi" at bounding box center [443, 204] width 45 height 12
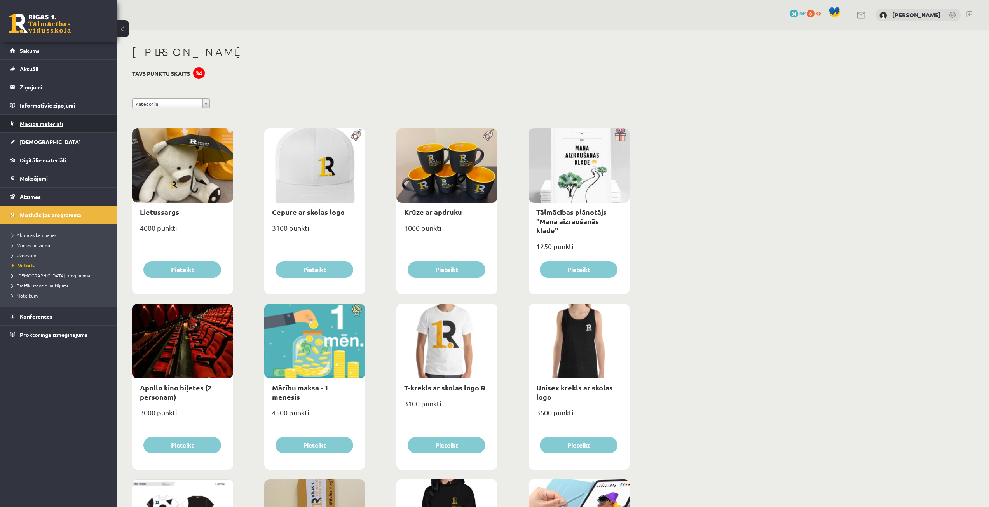
click at [37, 122] on span "Mācību materiāli" at bounding box center [41, 123] width 43 height 7
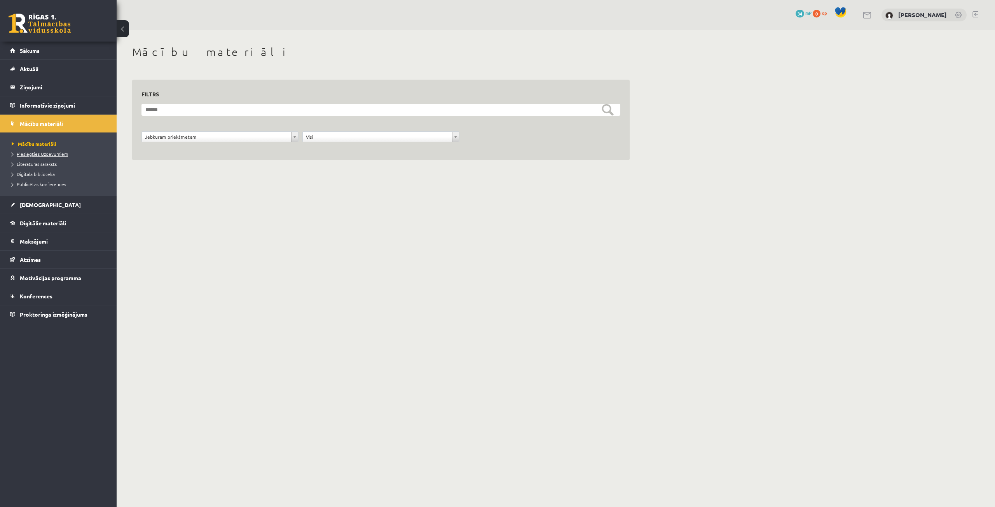
click at [32, 153] on span "Pieslēgties Uzdevumiem" at bounding box center [40, 154] width 56 height 6
click at [31, 164] on span "Literatūras saraksts" at bounding box center [34, 164] width 45 height 6
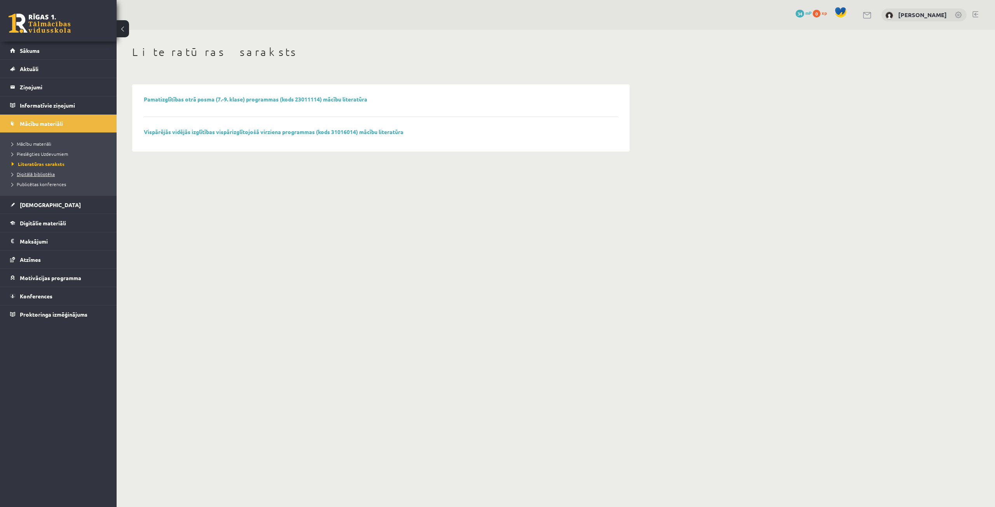
click at [44, 174] on span "Digitālā bibliotēka" at bounding box center [33, 174] width 43 height 6
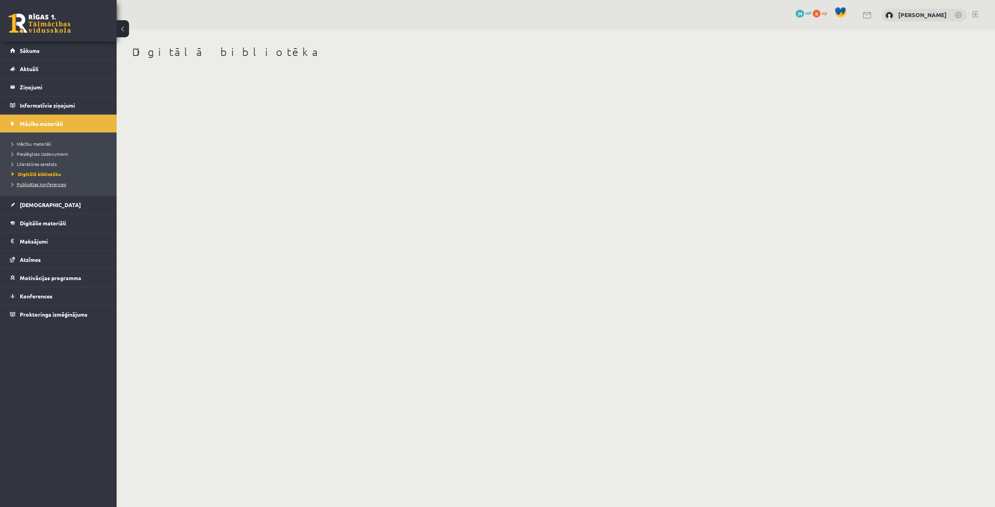
click at [54, 186] on span "Publicētas konferences" at bounding box center [39, 184] width 54 height 6
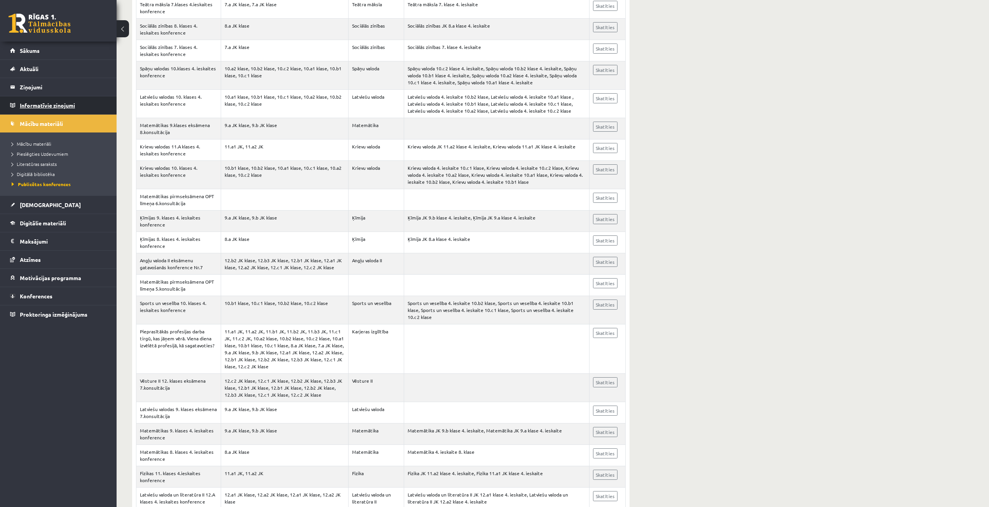
scroll to position [1205, 0]
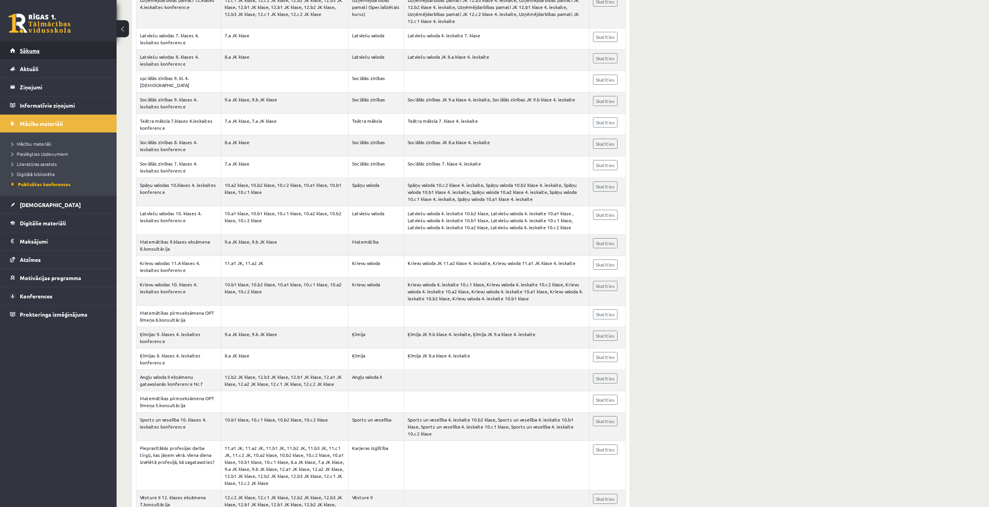
click at [33, 49] on span "Sākums" at bounding box center [30, 50] width 20 height 7
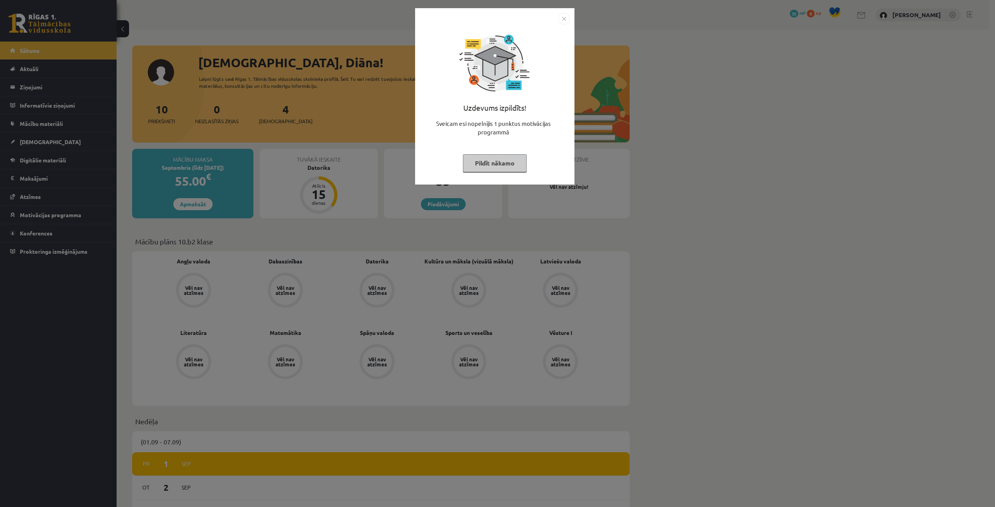
click at [566, 17] on img "Close" at bounding box center [564, 19] width 12 height 12
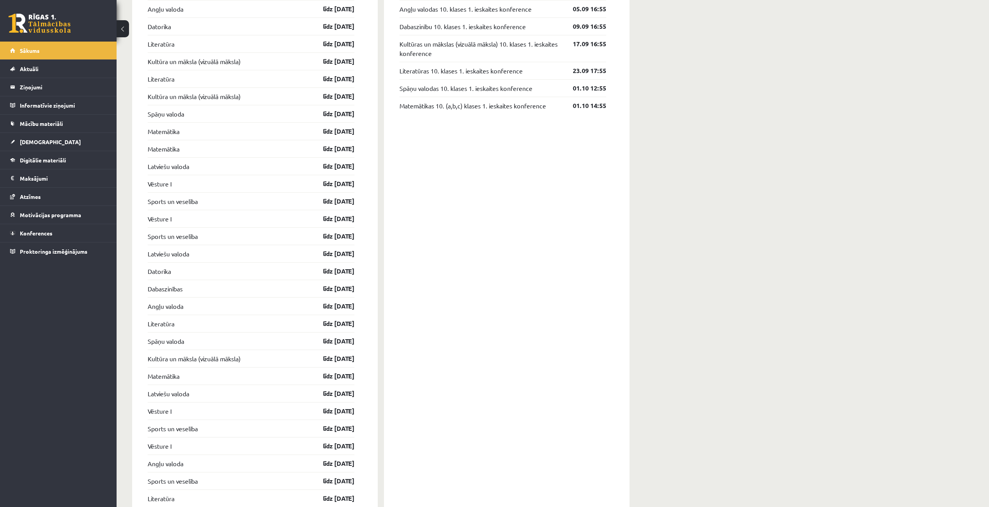
scroll to position [623, 0]
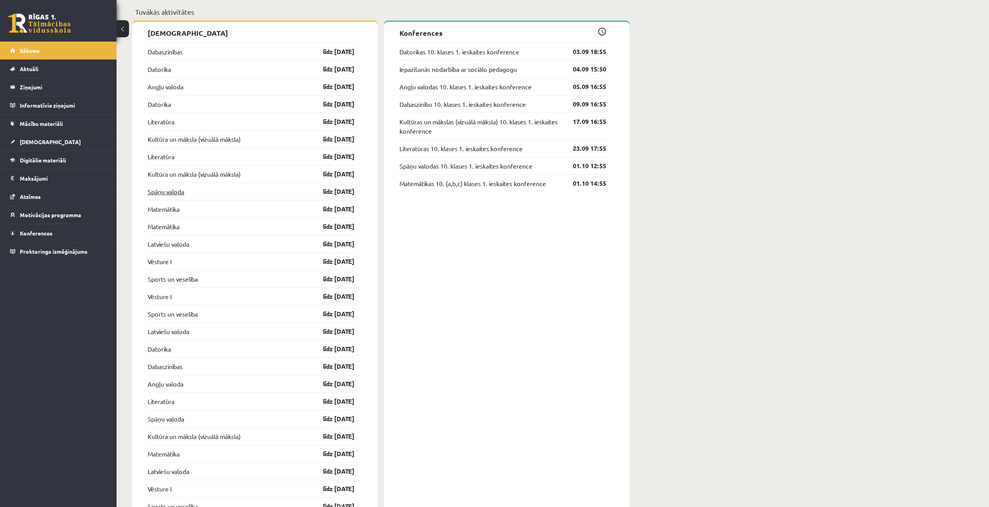
click at [167, 191] on link "Spāņu valoda" at bounding box center [166, 191] width 37 height 9
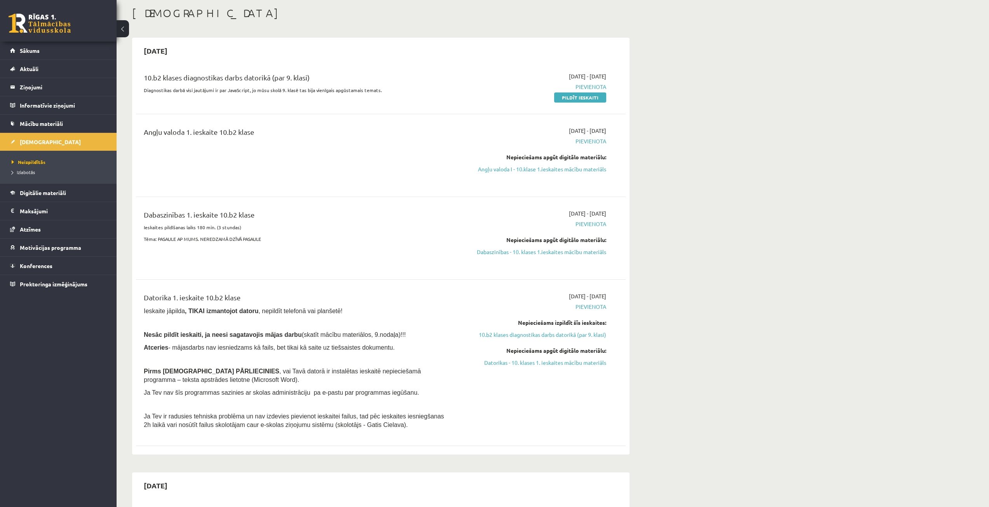
scroll to position [78, 0]
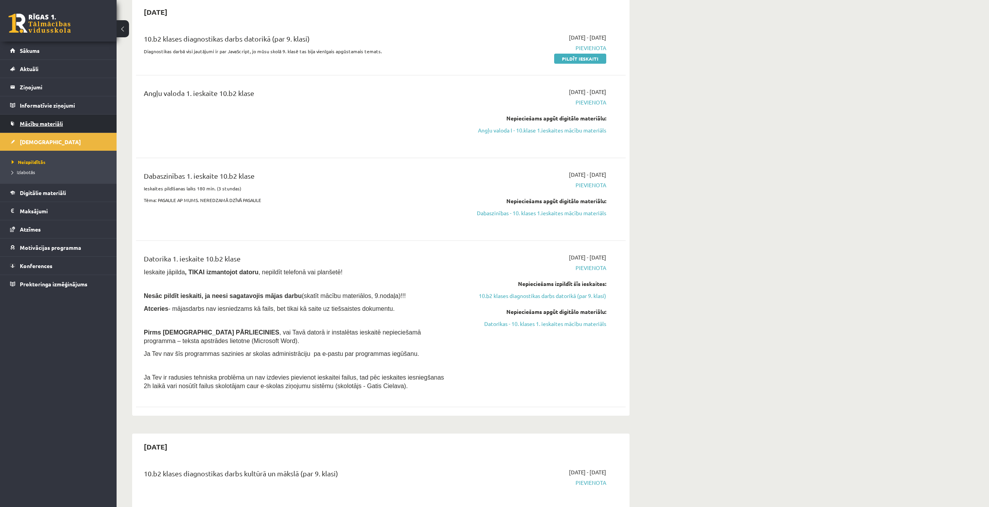
click at [45, 120] on link "Mācību materiāli" at bounding box center [58, 124] width 97 height 18
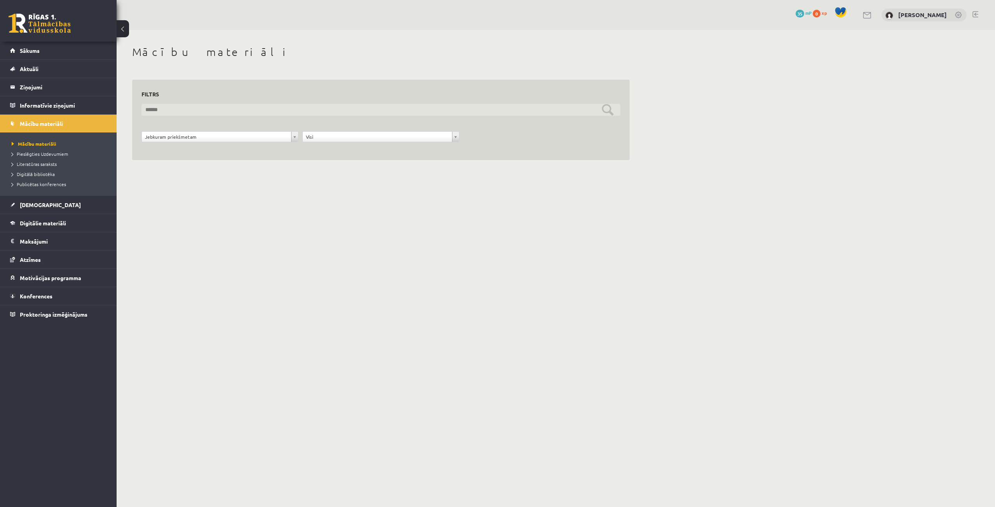
click at [191, 106] on input "text" at bounding box center [380, 110] width 479 height 12
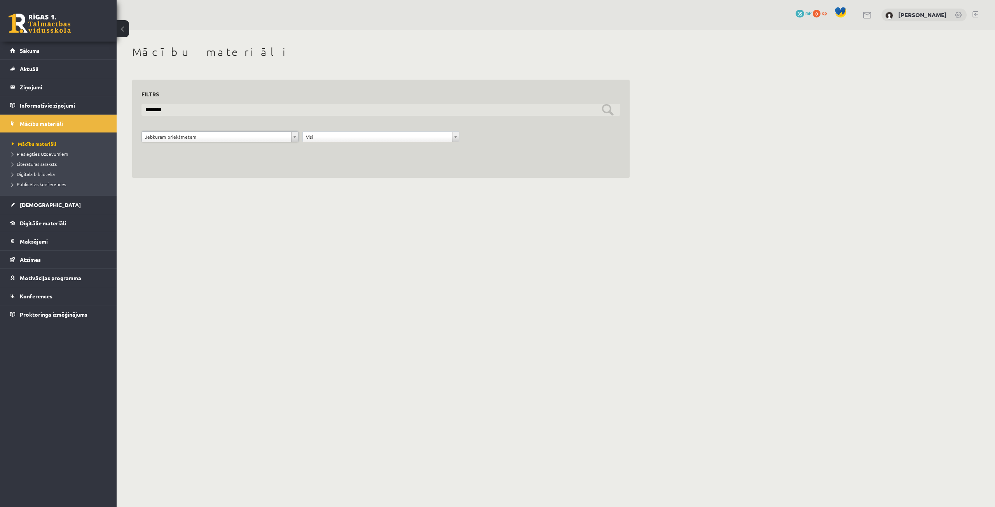
click at [263, 111] on input "********" at bounding box center [380, 110] width 479 height 12
type input "*"
click at [46, 145] on span "Mācību materiāli" at bounding box center [34, 144] width 45 height 6
click at [40, 51] on link "Sākums" at bounding box center [58, 51] width 97 height 18
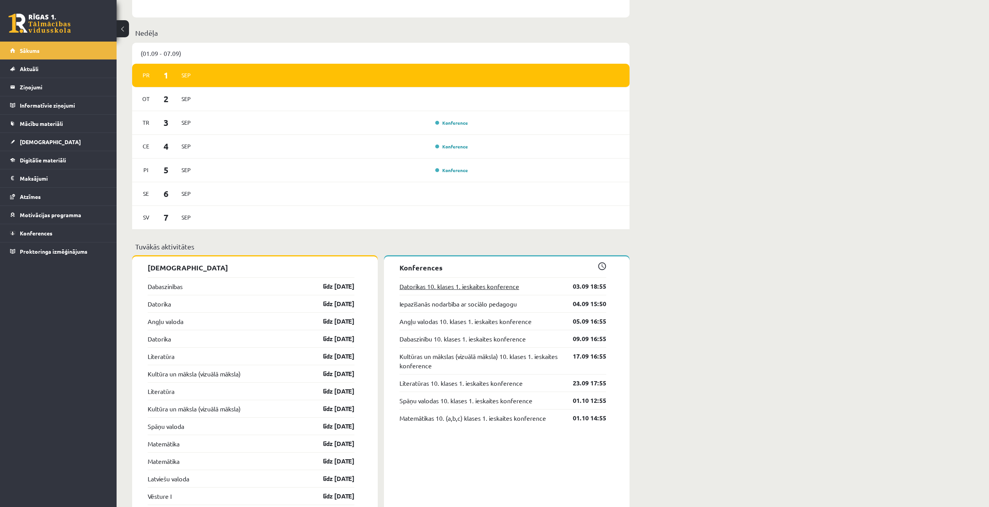
scroll to position [544, 0]
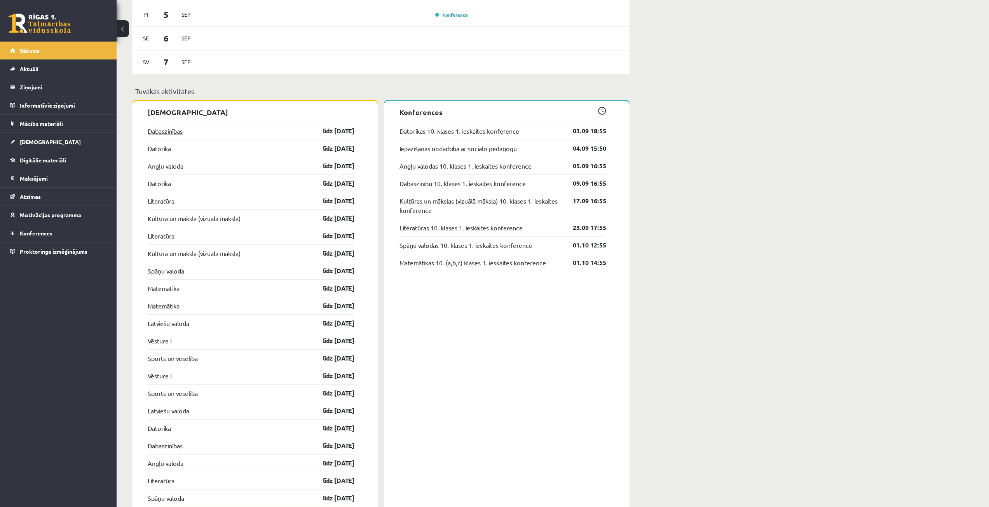
click at [159, 134] on link "Dabaszinības" at bounding box center [165, 130] width 35 height 9
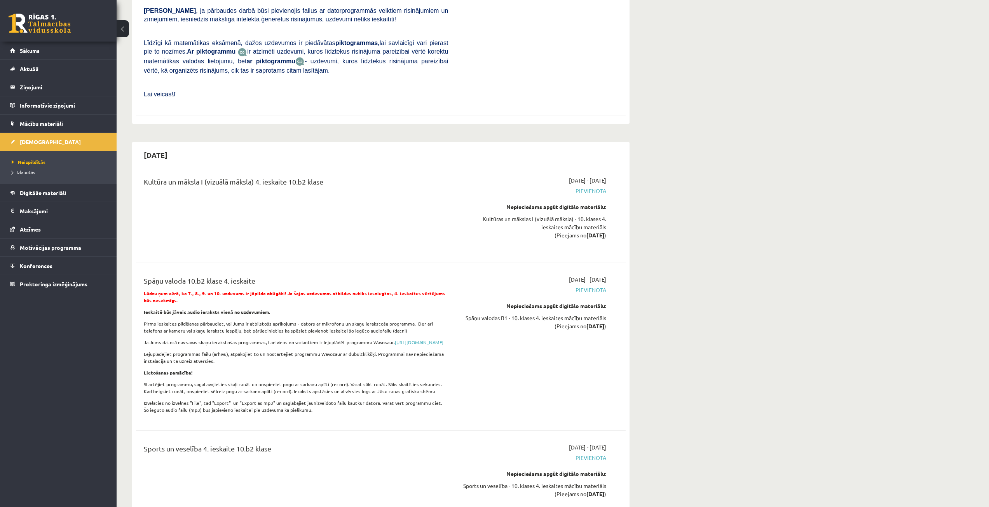
scroll to position [5703, 0]
